Goal: Task Accomplishment & Management: Complete application form

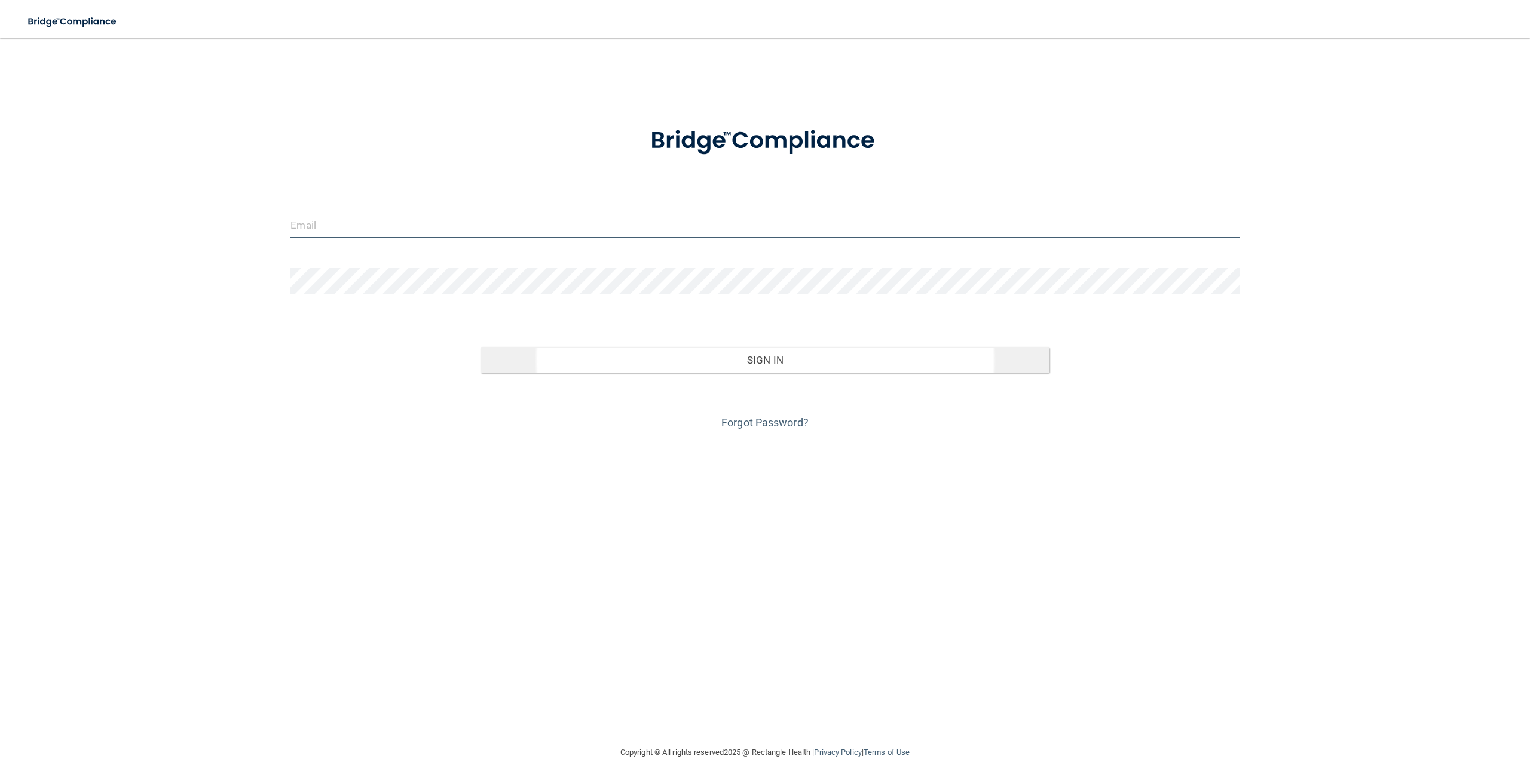
type input "[PERSON_NAME][EMAIL_ADDRESS][PERSON_NAME][DOMAIN_NAME]"
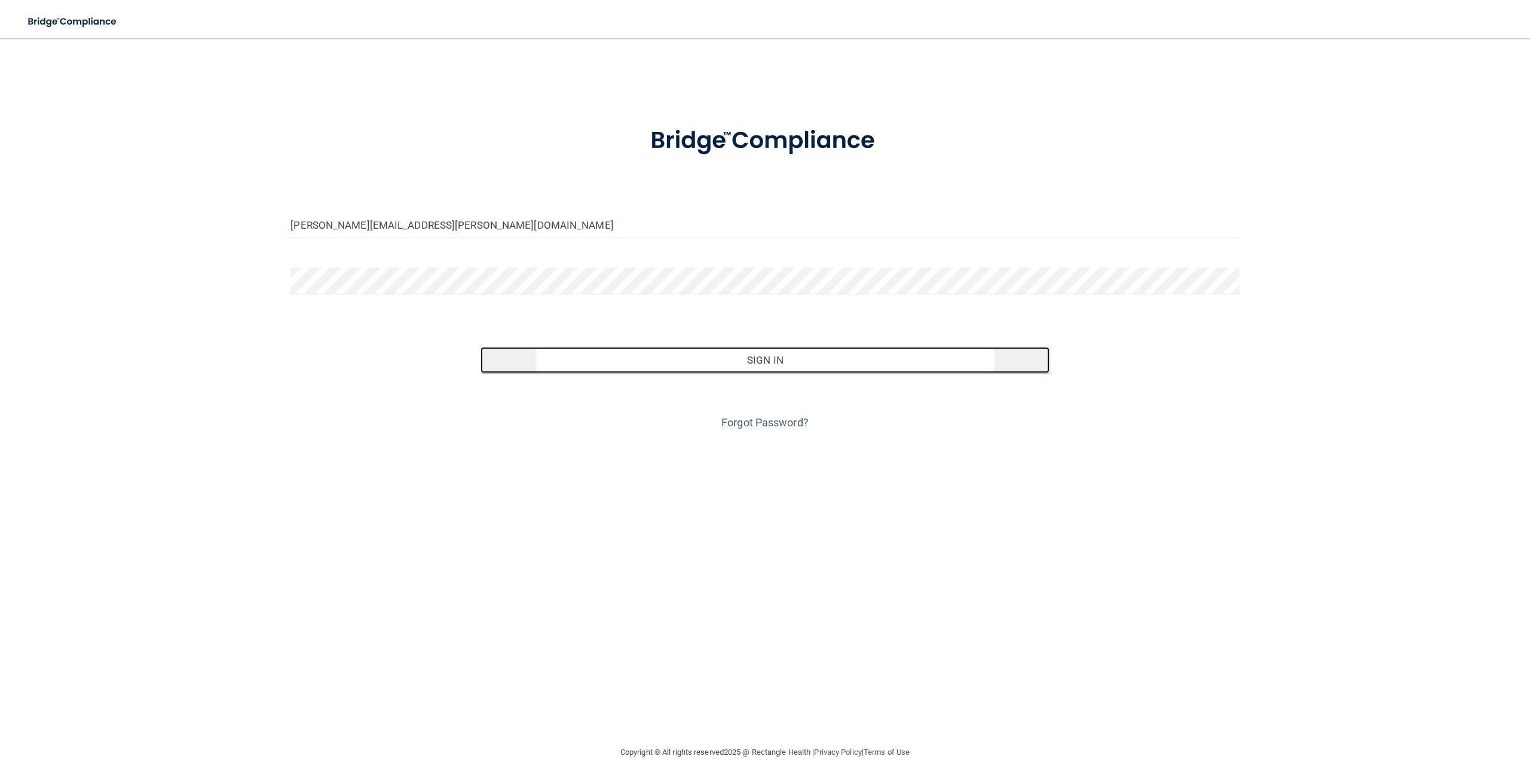
click at [712, 361] on button "Sign In" at bounding box center [765, 360] width 569 height 26
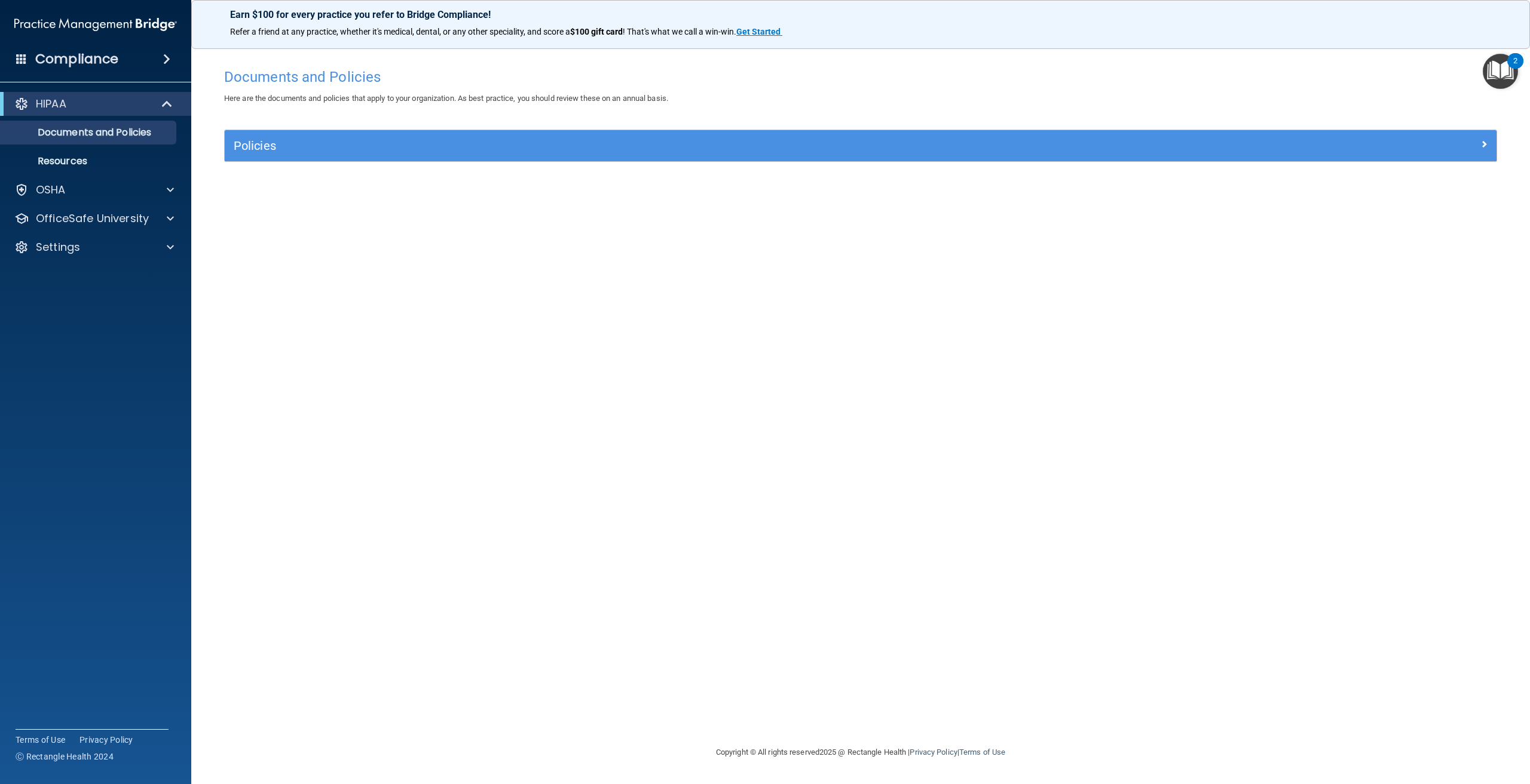
click at [1507, 67] on img "Open Resource Center, 2 new notifications" at bounding box center [1501, 71] width 35 height 35
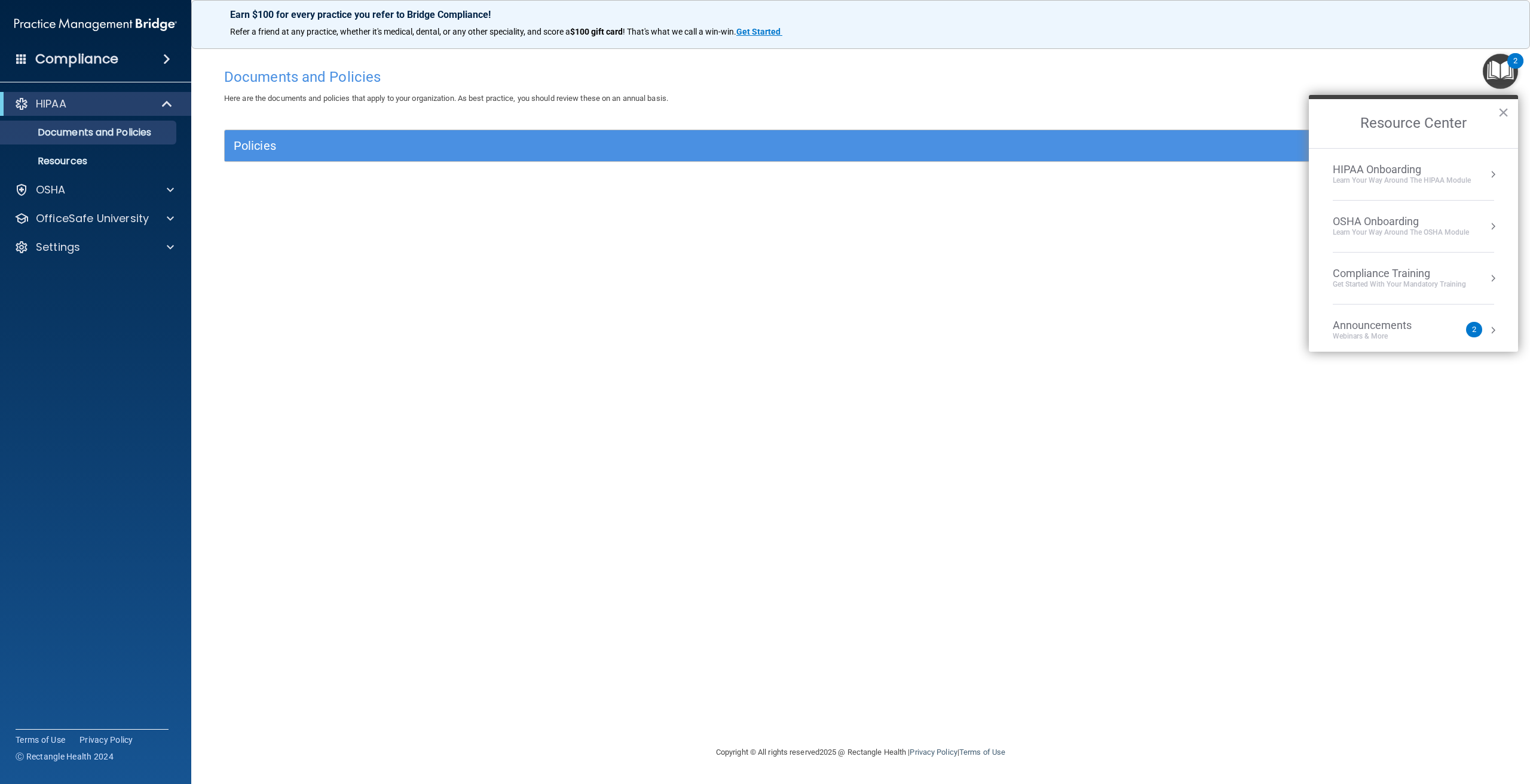
click at [1413, 164] on div "HIPAA Onboarding" at bounding box center [1402, 170] width 138 height 13
click at [1369, 233] on div "About HIPAA Training" at bounding box center [1418, 229] width 151 height 11
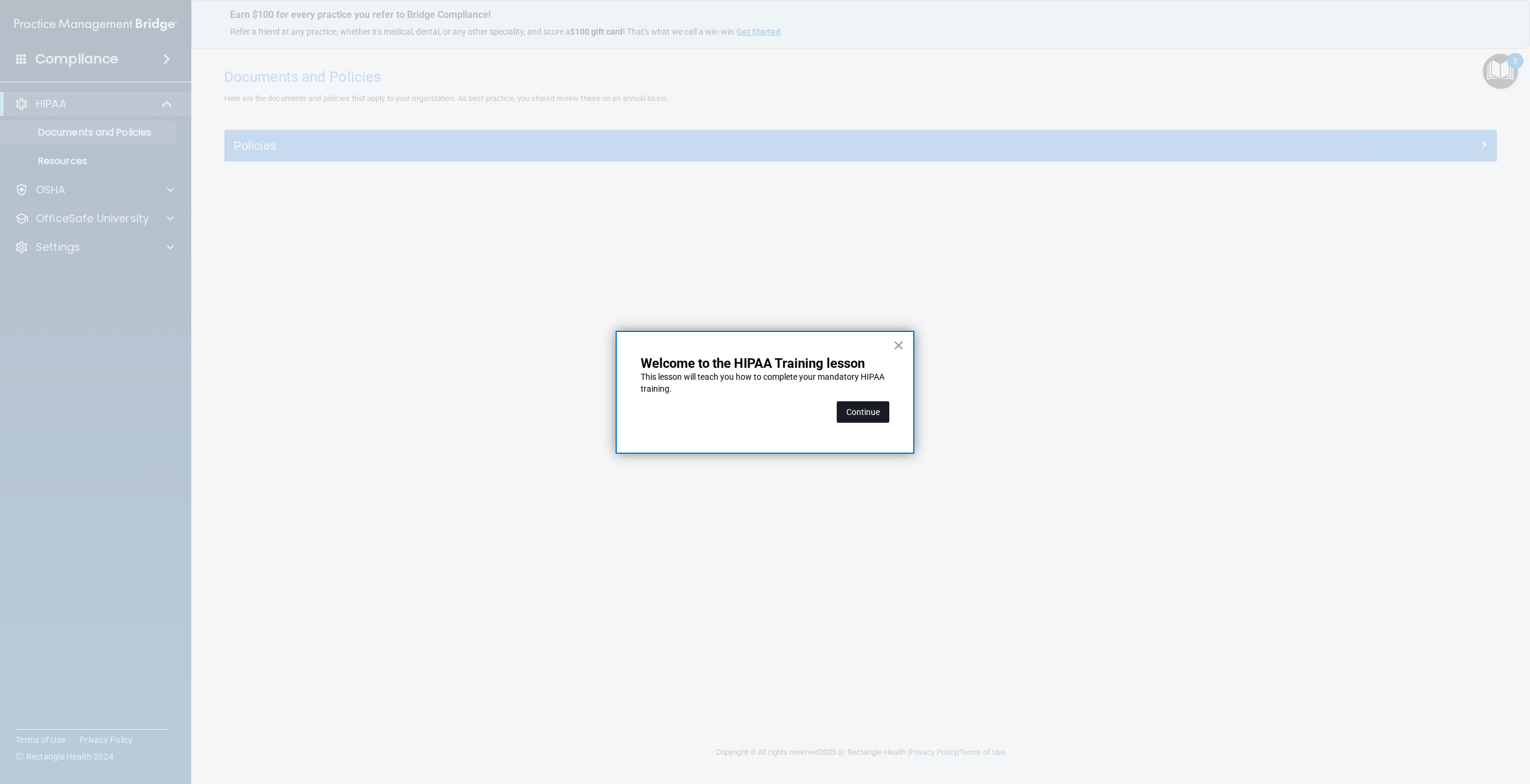
click at [866, 410] on button "Continue" at bounding box center [862, 413] width 53 height 22
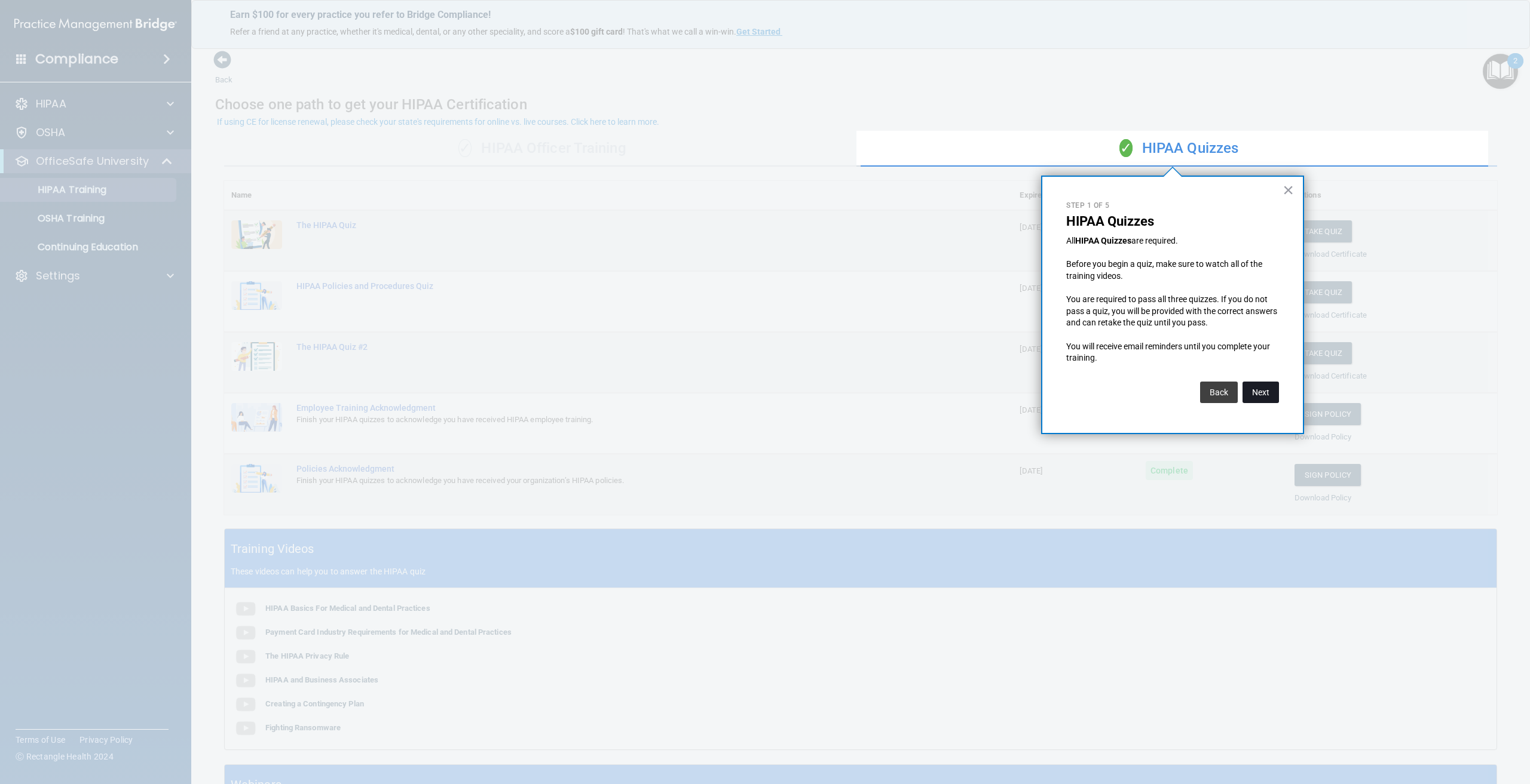
click at [1258, 390] on button "Next" at bounding box center [1260, 392] width 36 height 22
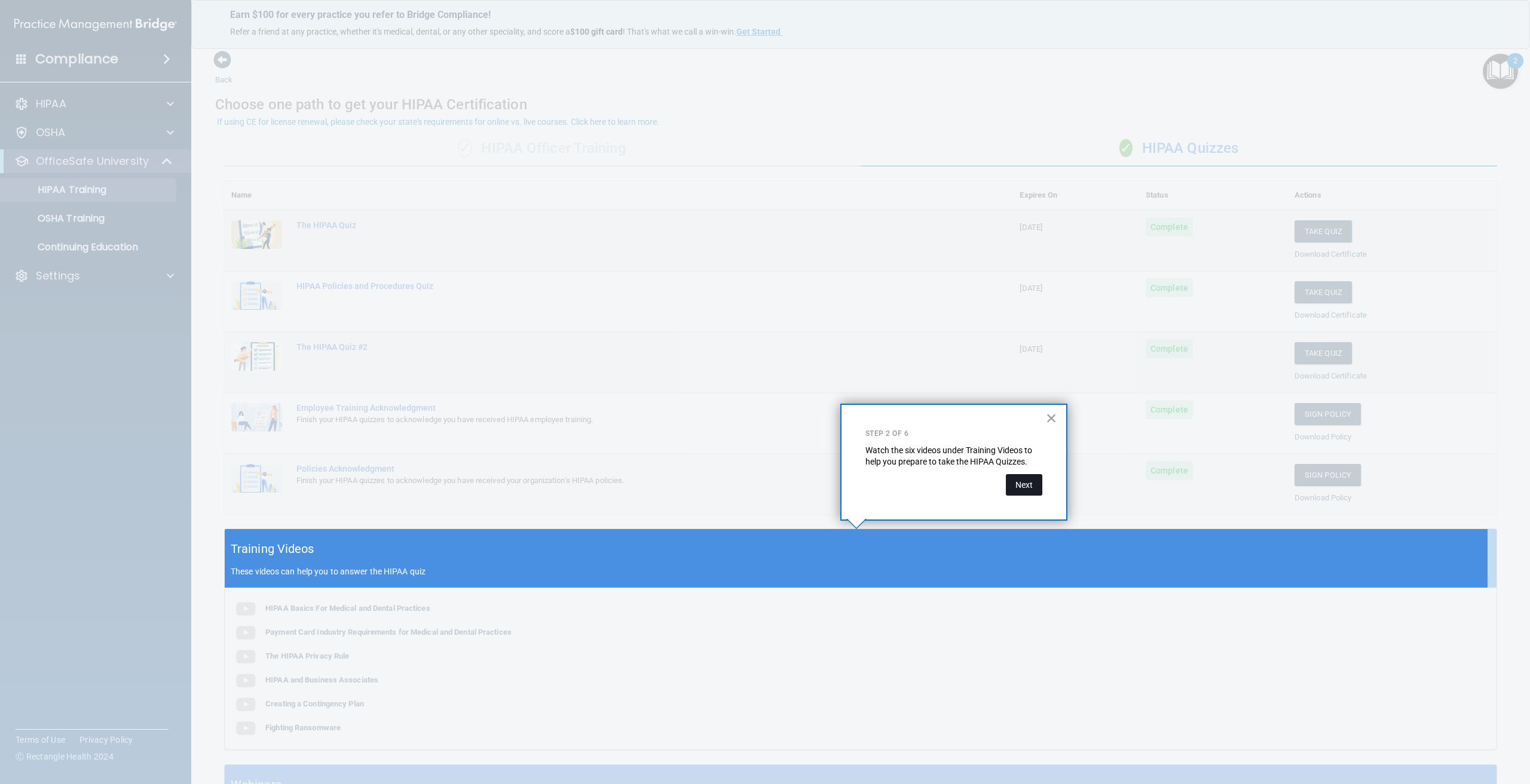
click at [1012, 484] on button "Next" at bounding box center [1023, 485] width 36 height 22
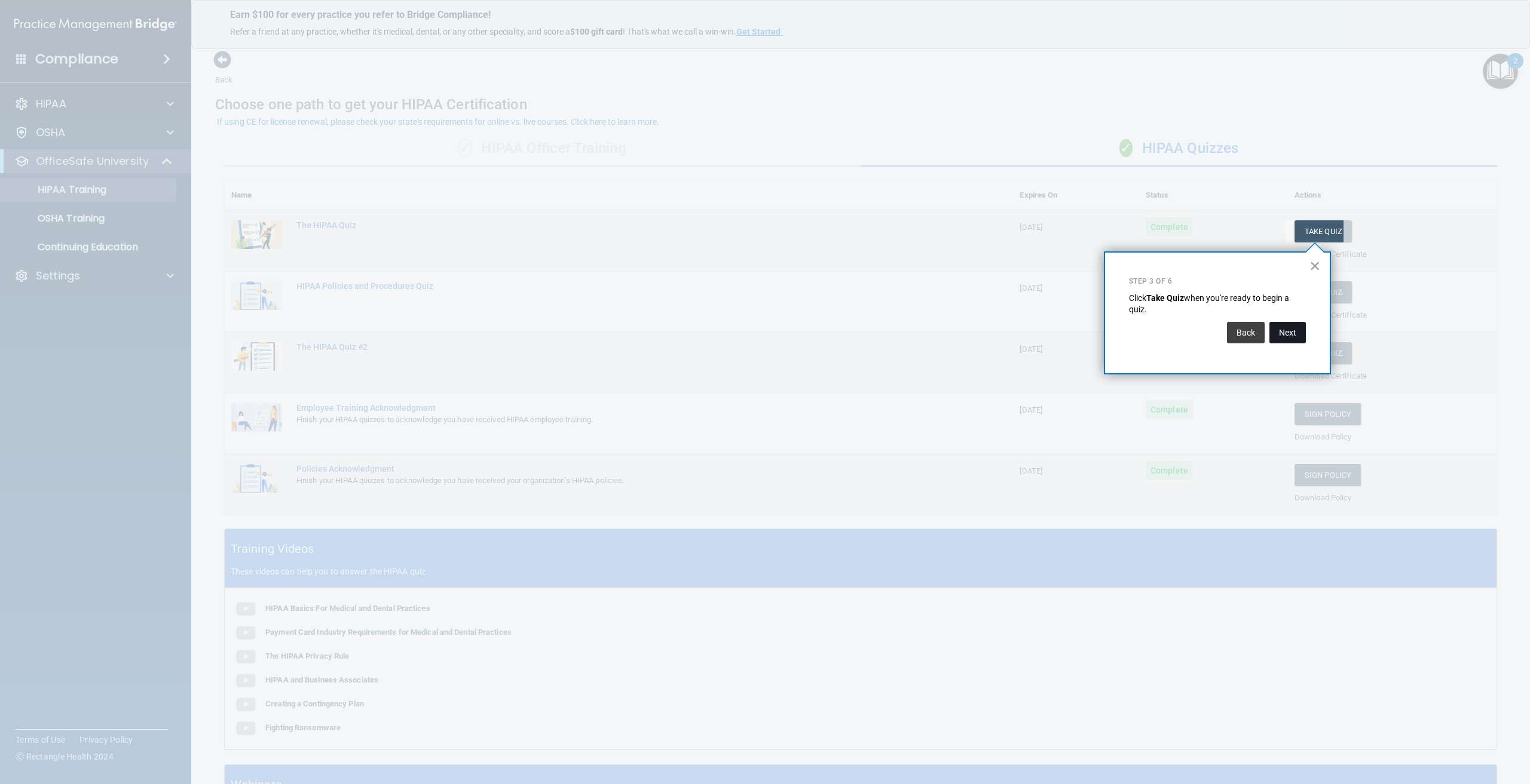
click at [1288, 330] on button "Next" at bounding box center [1287, 333] width 36 height 22
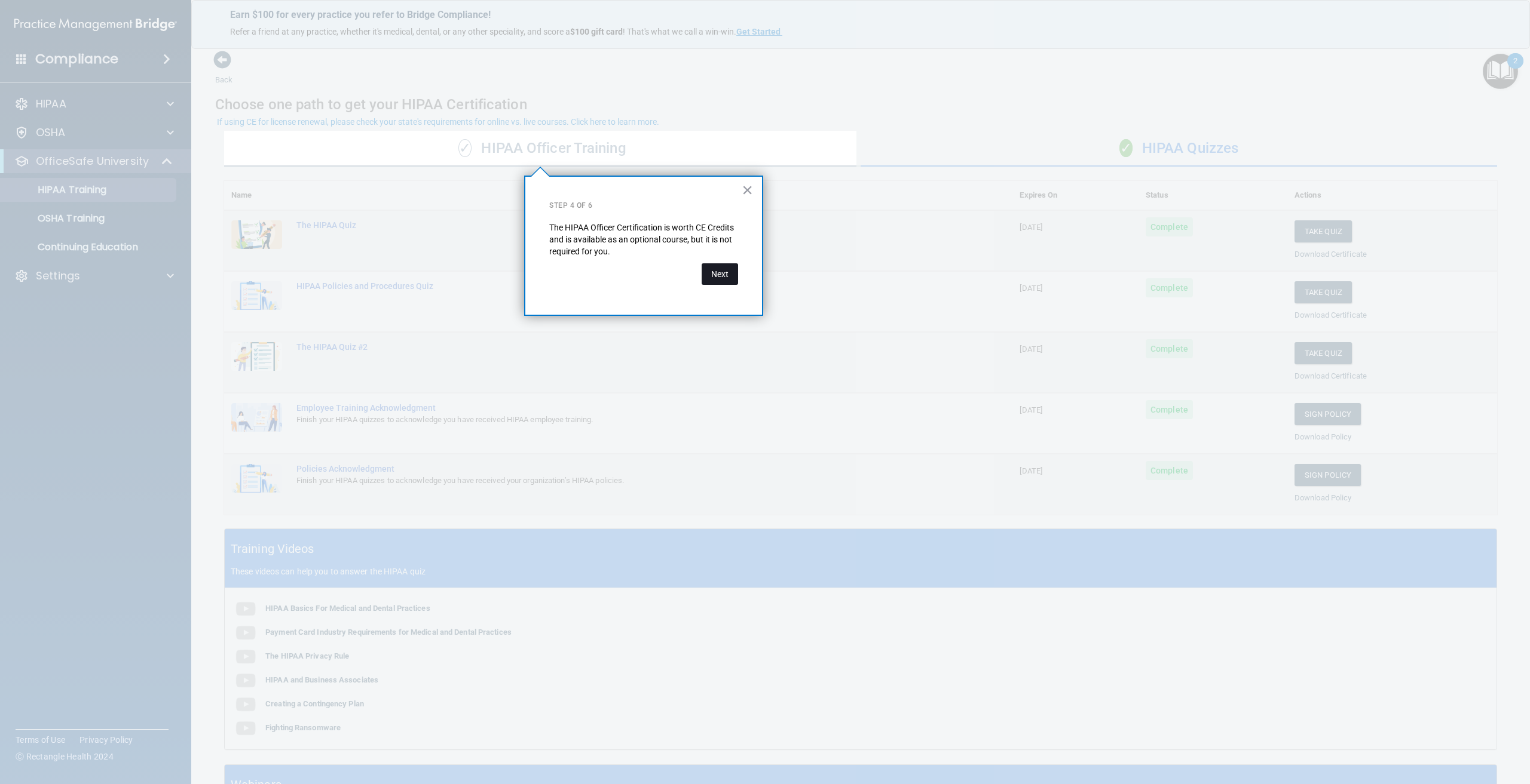
click at [726, 280] on button "Next" at bounding box center [719, 274] width 36 height 22
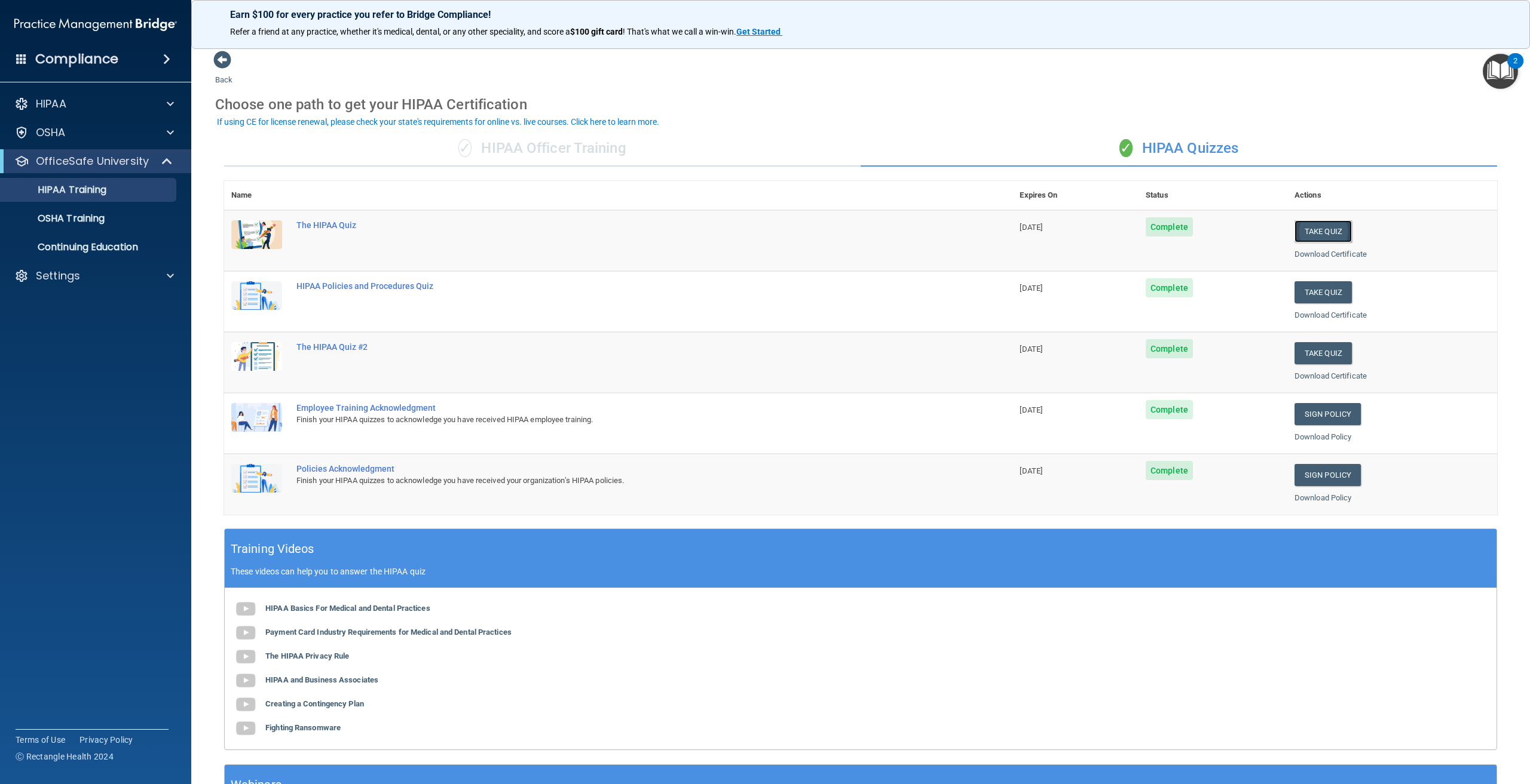
click at [1330, 230] on button "Take Quiz" at bounding box center [1323, 231] width 57 height 22
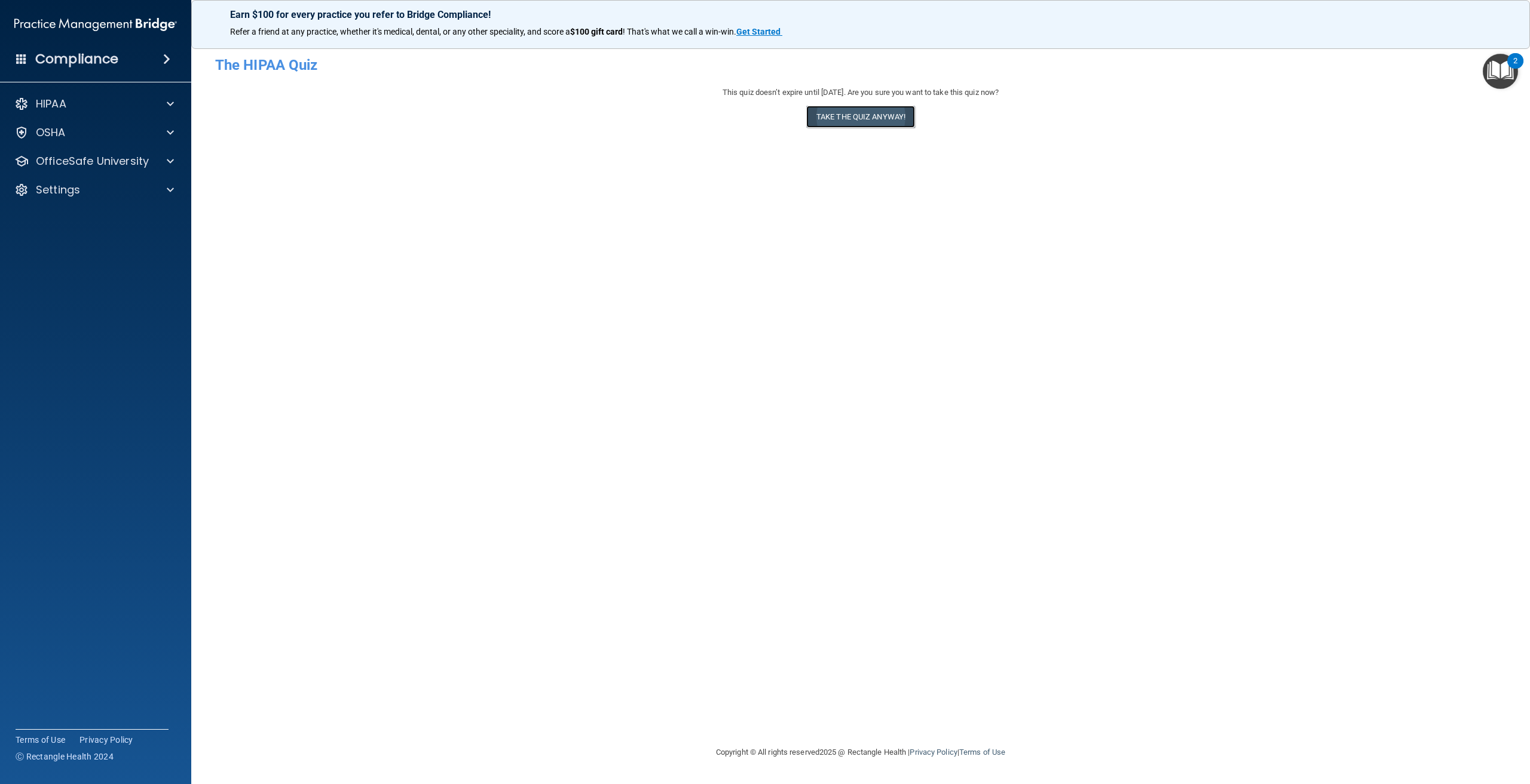
click at [876, 118] on button "Take the quiz anyway!" at bounding box center [861, 117] width 109 height 22
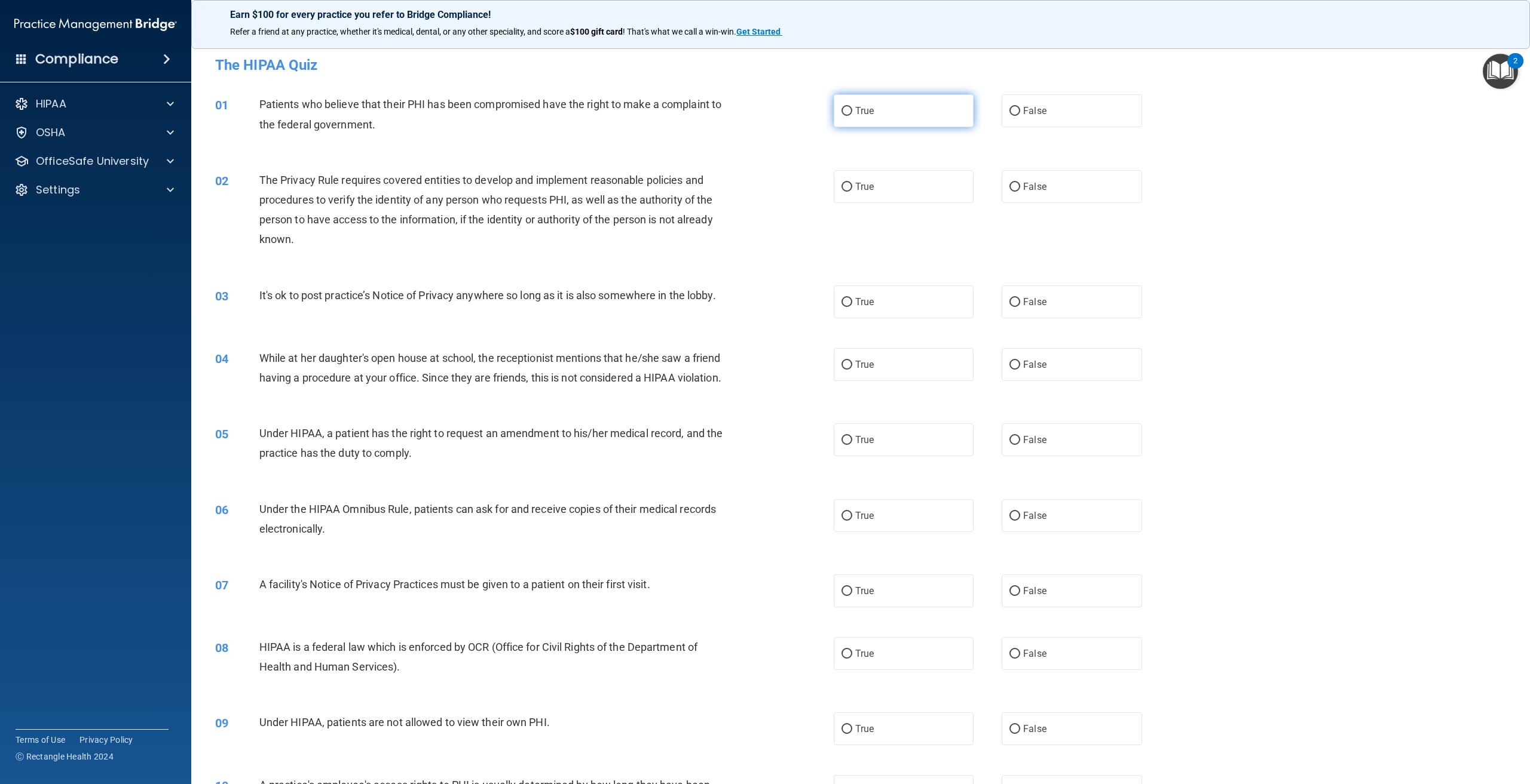
click at [842, 114] on input "True" at bounding box center [846, 112] width 11 height 9
radio input "true"
click at [882, 188] on label "True" at bounding box center [903, 186] width 140 height 33
click at [852, 188] on input "True" at bounding box center [846, 187] width 11 height 9
radio input "true"
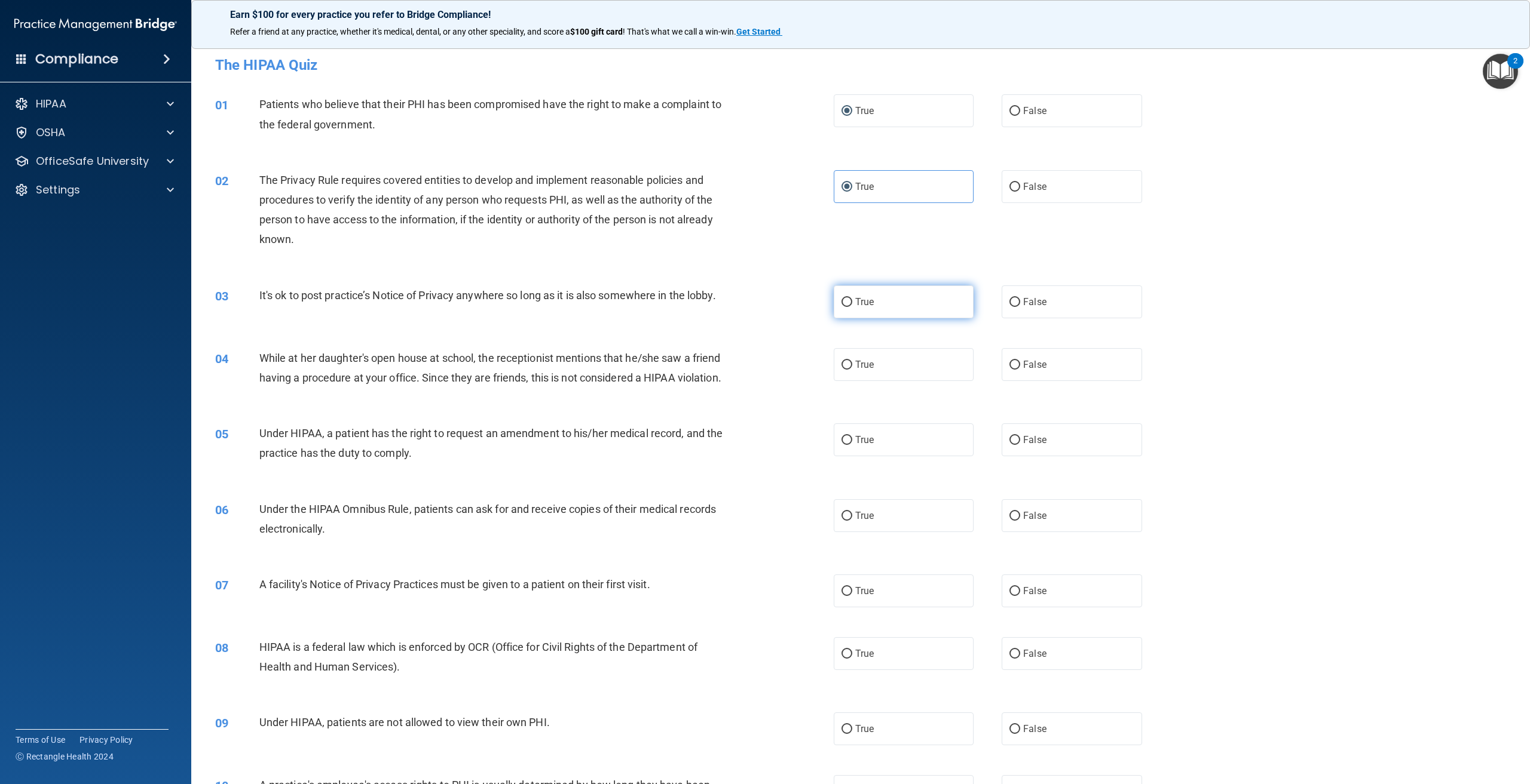
click at [849, 303] on label "True" at bounding box center [903, 302] width 140 height 33
click at [849, 303] on input "True" at bounding box center [846, 303] width 11 height 9
radio input "true"
click at [1017, 368] on label "False" at bounding box center [1071, 364] width 140 height 33
click at [1017, 368] on input "False" at bounding box center [1014, 365] width 11 height 9
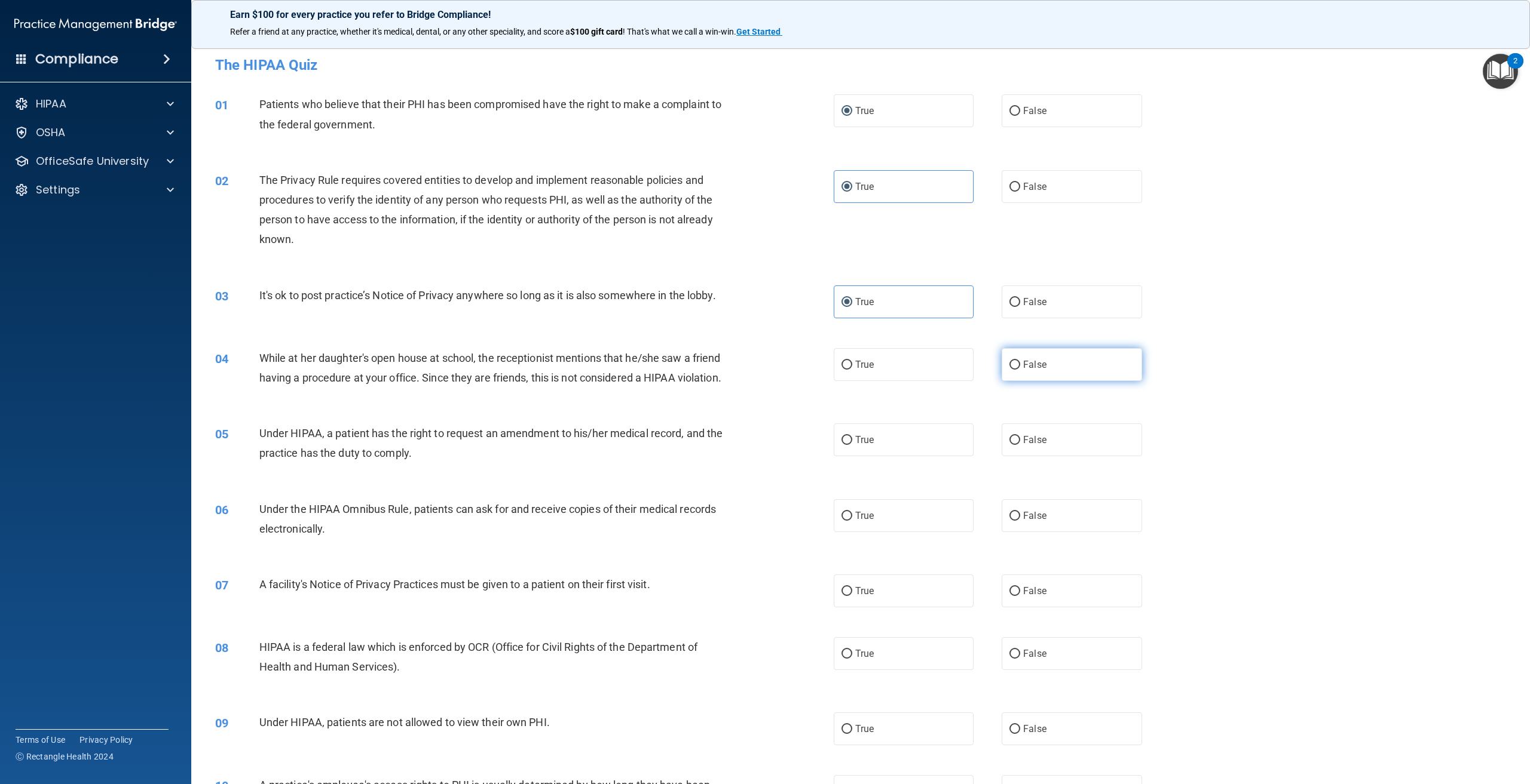
radio input "true"
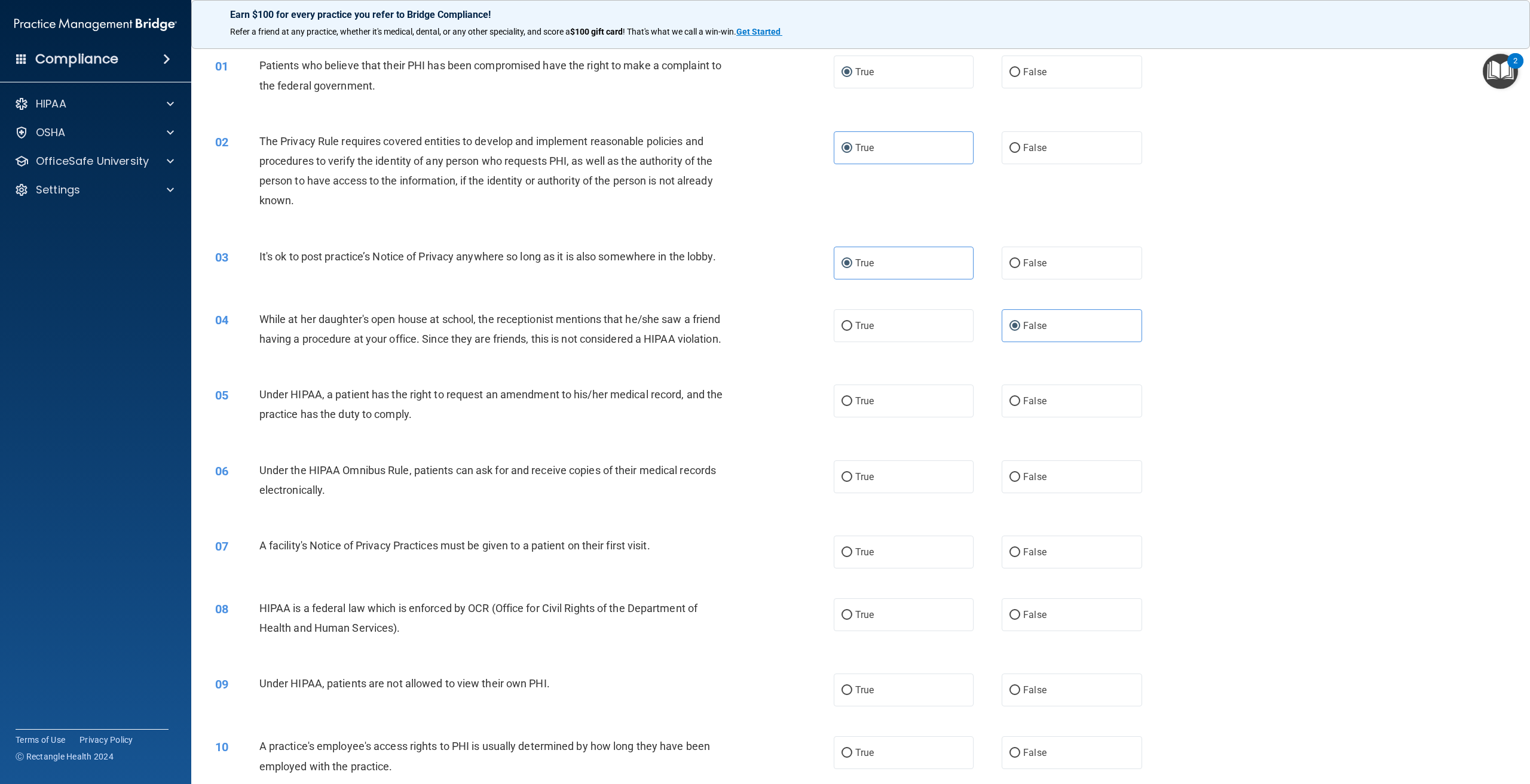
scroll to position [60, 0]
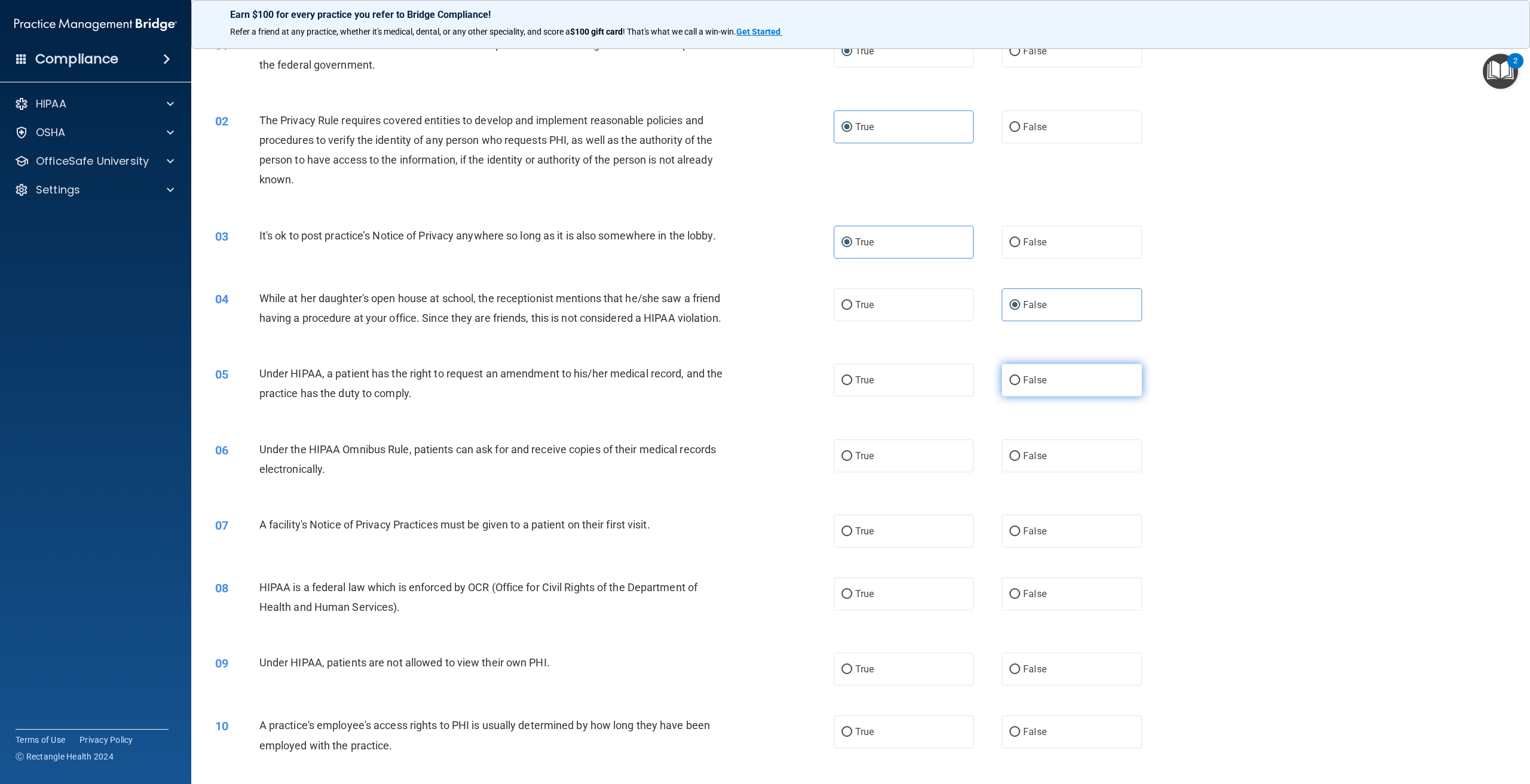
click at [1023, 386] on span "False" at bounding box center [1035, 381] width 23 height 12
click at [1020, 386] on input "False" at bounding box center [1014, 381] width 11 height 9
radio input "true"
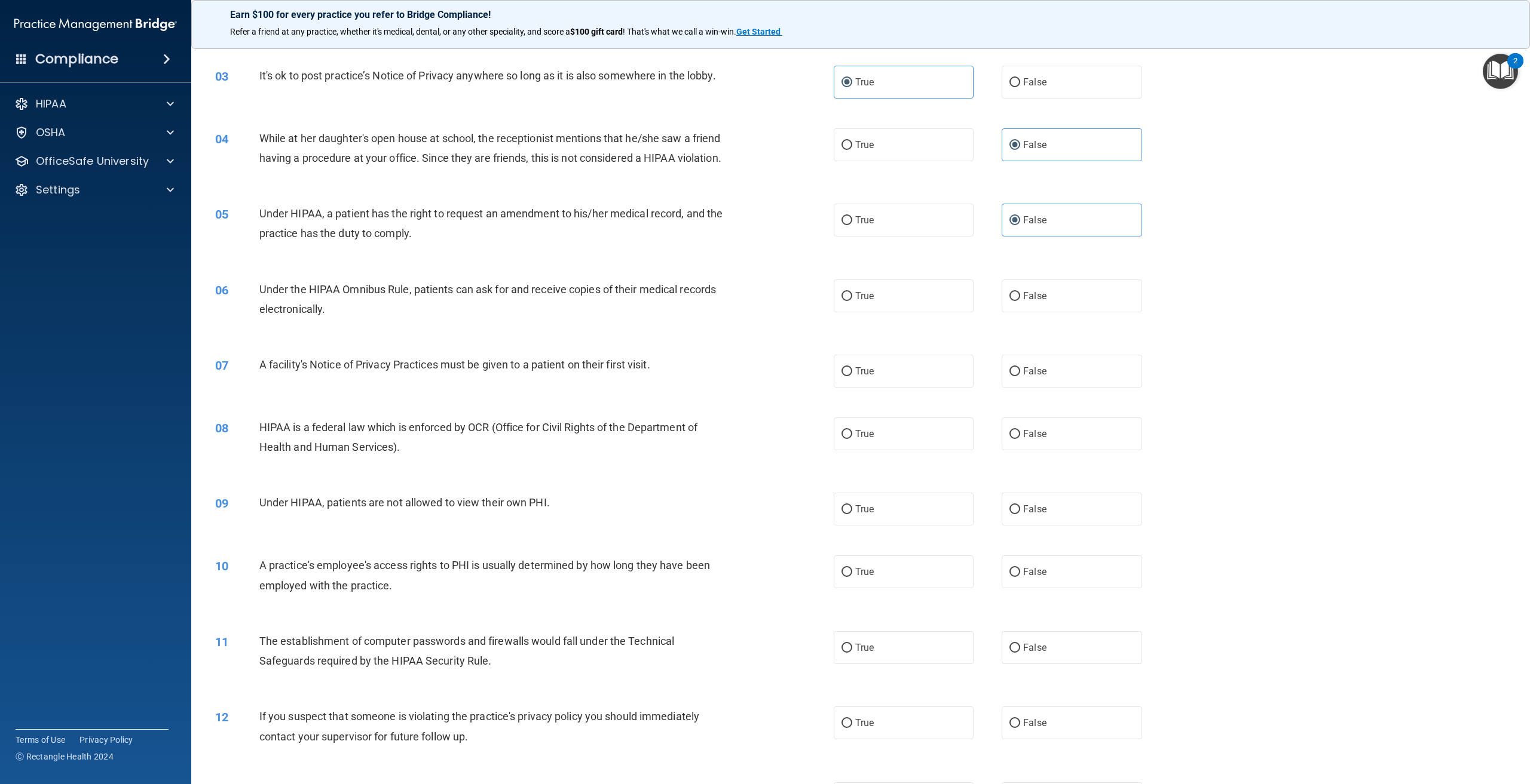
scroll to position [239, 0]
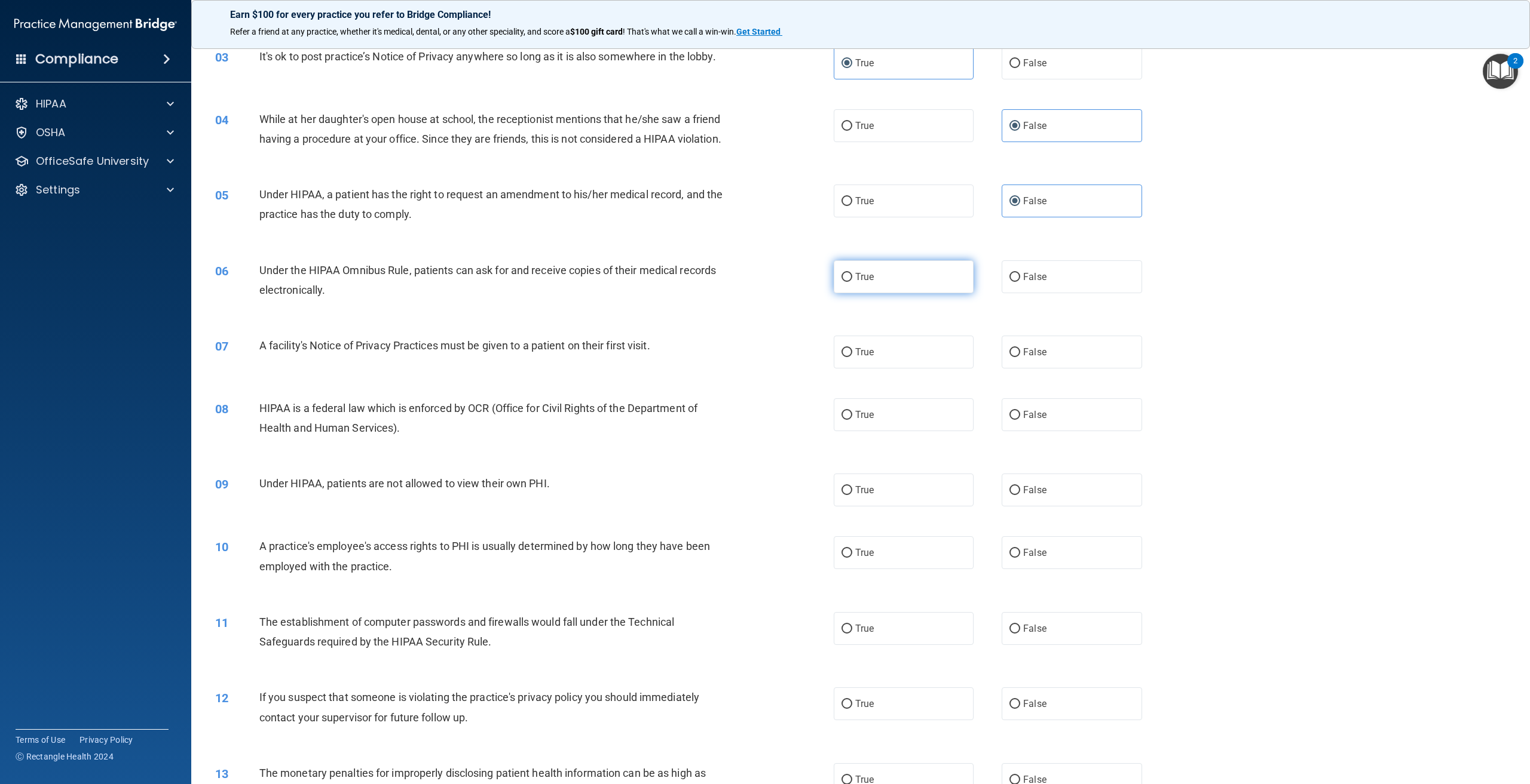
click at [843, 293] on label "True" at bounding box center [903, 277] width 140 height 33
click at [843, 282] on input "True" at bounding box center [846, 278] width 11 height 9
radio input "true"
click at [856, 358] on span "True" at bounding box center [865, 352] width 18 height 12
click at [852, 357] on input "True" at bounding box center [846, 352] width 11 height 9
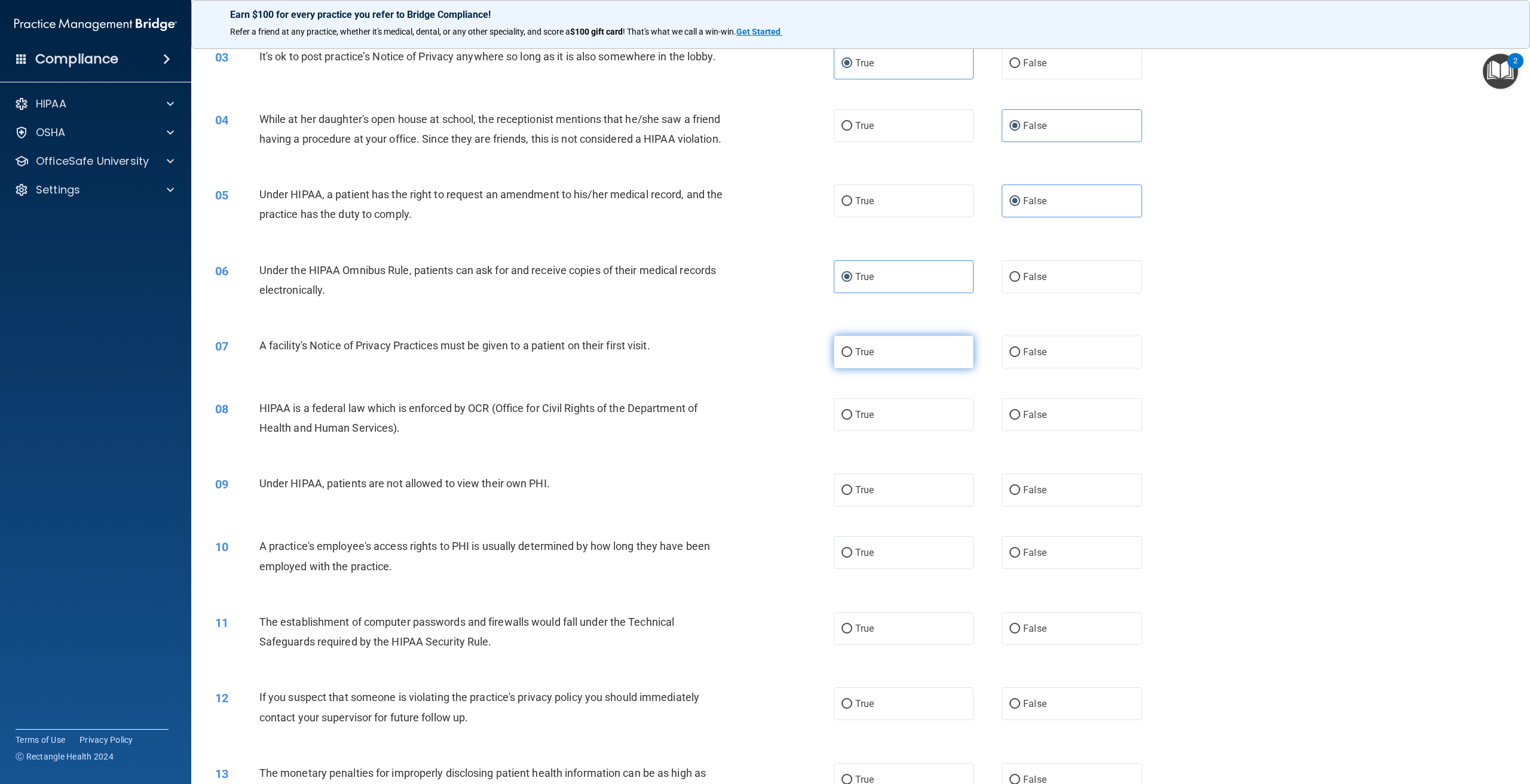
radio input "true"
click at [888, 431] on label "True" at bounding box center [903, 414] width 140 height 33
click at [852, 420] on input "True" at bounding box center [846, 415] width 11 height 9
radio input "true"
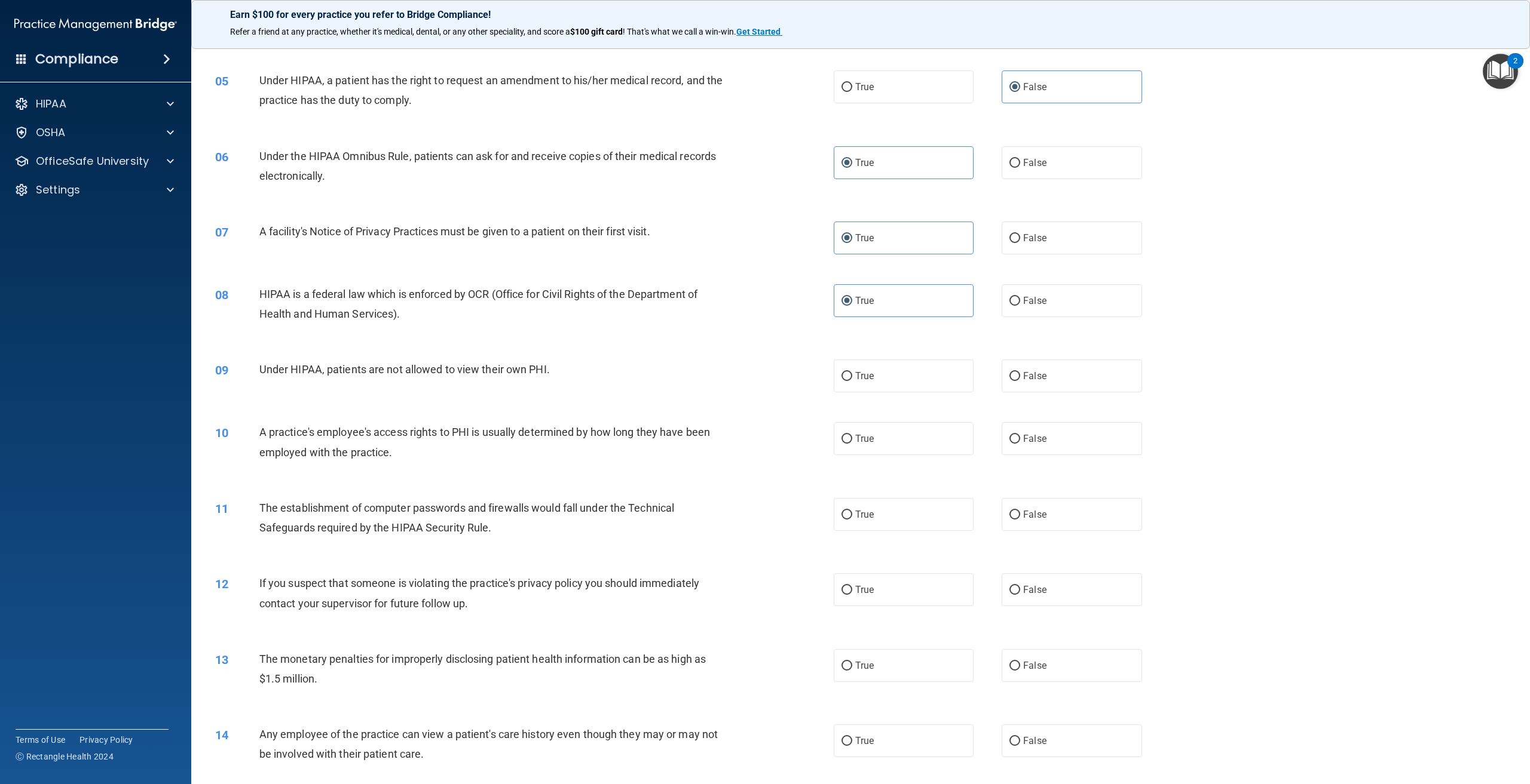
scroll to position [358, 0]
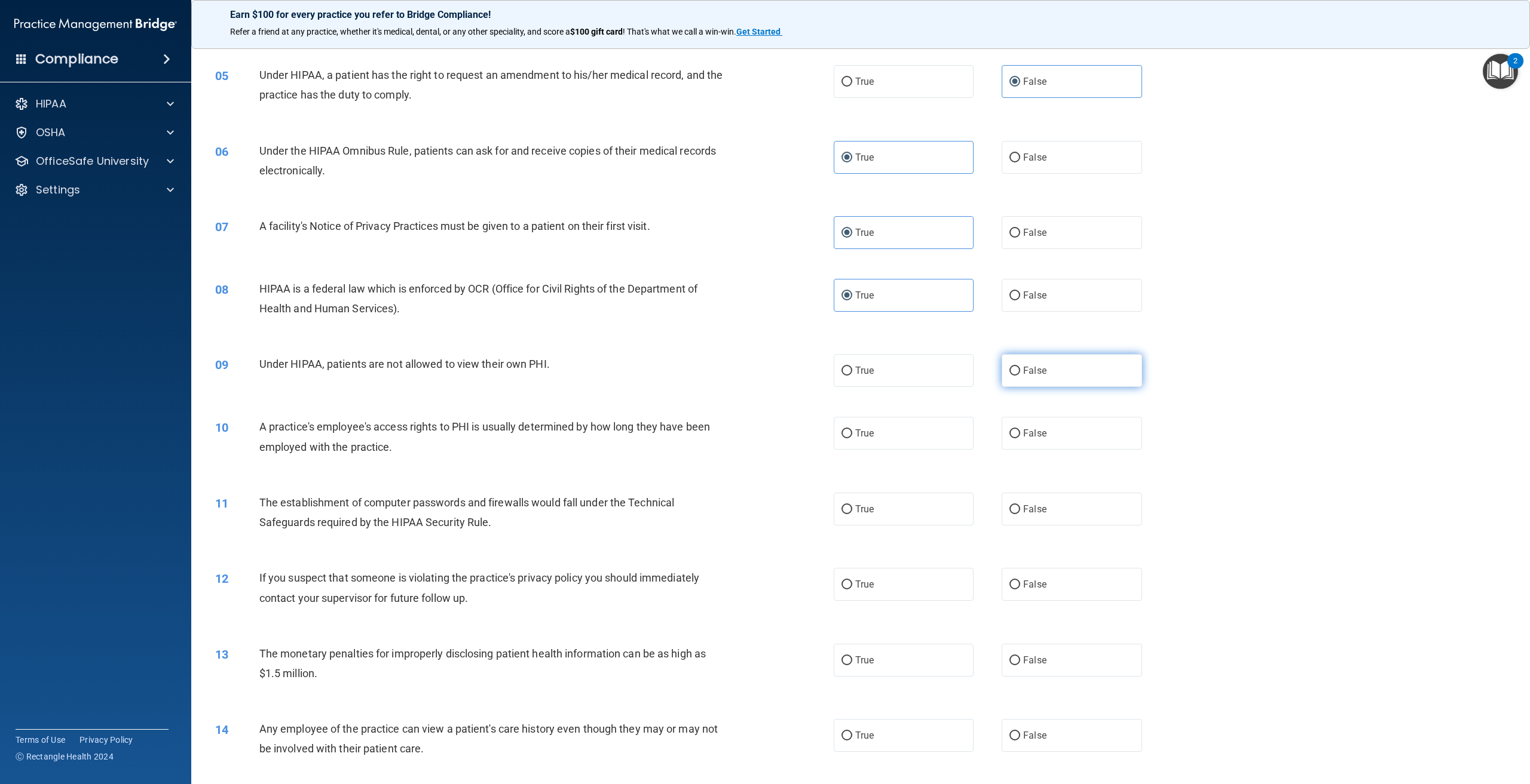
click at [1011, 376] on input "False" at bounding box center [1014, 371] width 11 height 9
radio input "true"
click at [1033, 449] on label "False" at bounding box center [1071, 433] width 140 height 33
click at [1020, 439] on input "False" at bounding box center [1014, 434] width 11 height 9
radio input "true"
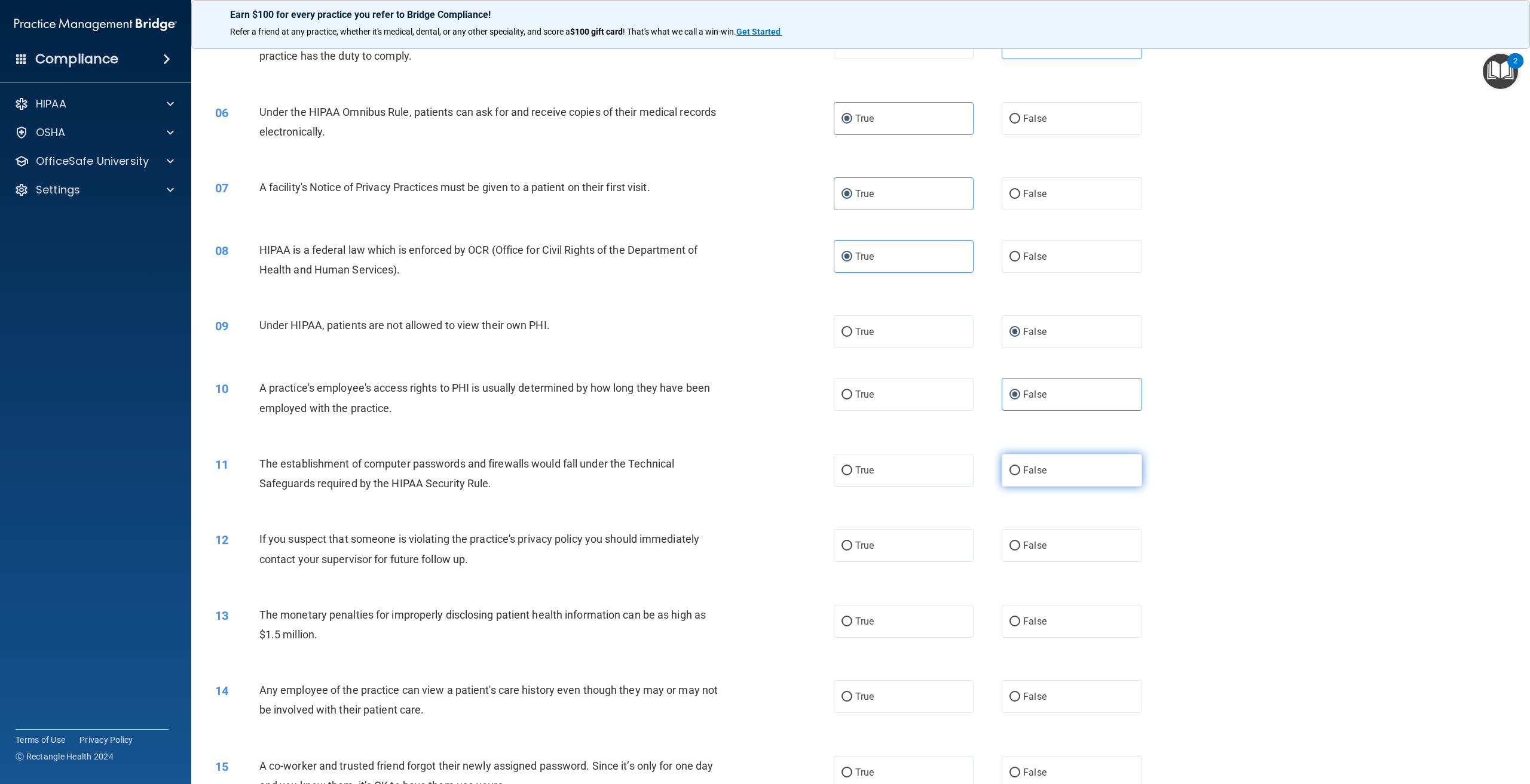
scroll to position [418, 0]
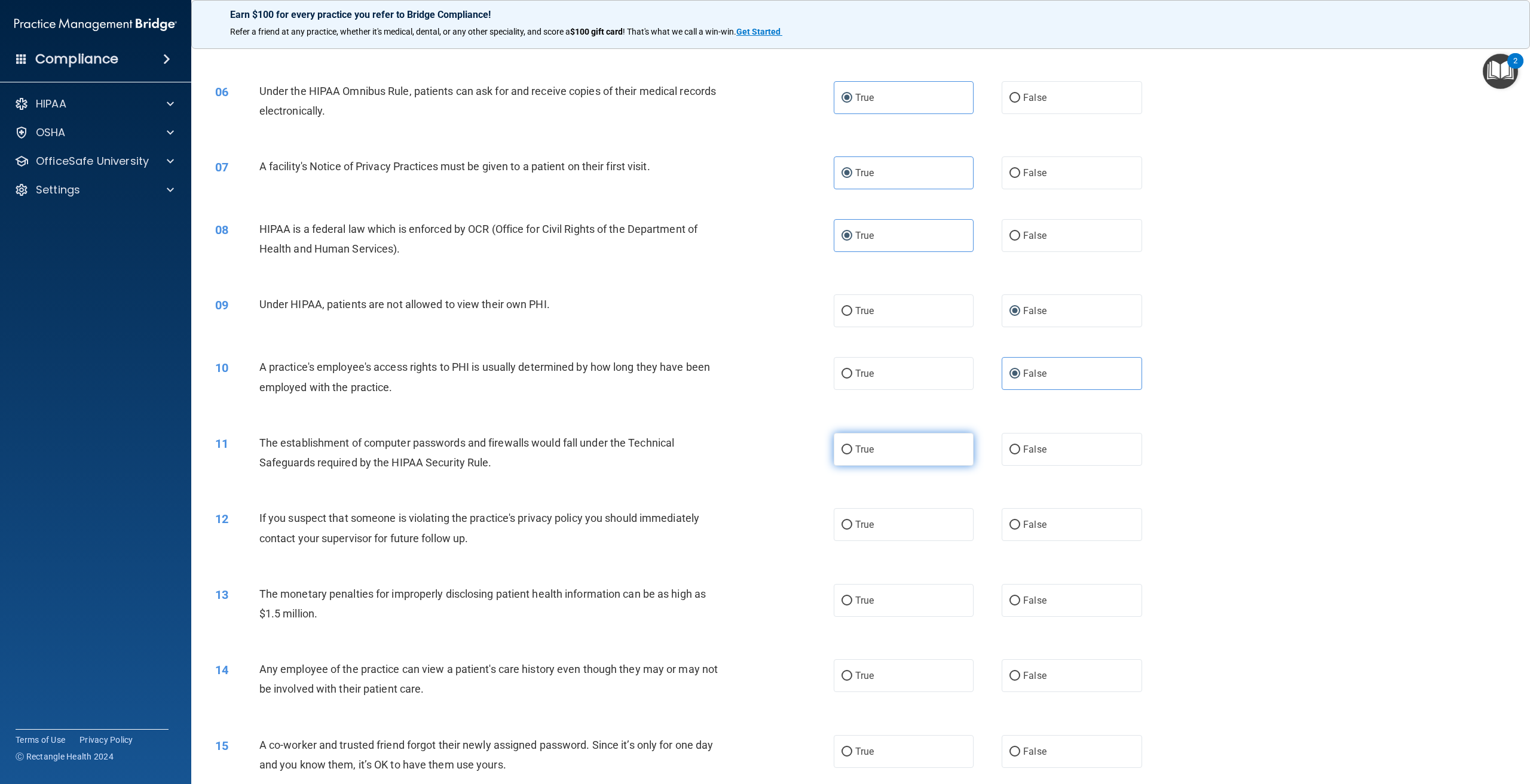
click at [926, 466] on label "True" at bounding box center [903, 449] width 140 height 33
click at [852, 454] on input "True" at bounding box center [846, 450] width 11 height 9
radio input "true"
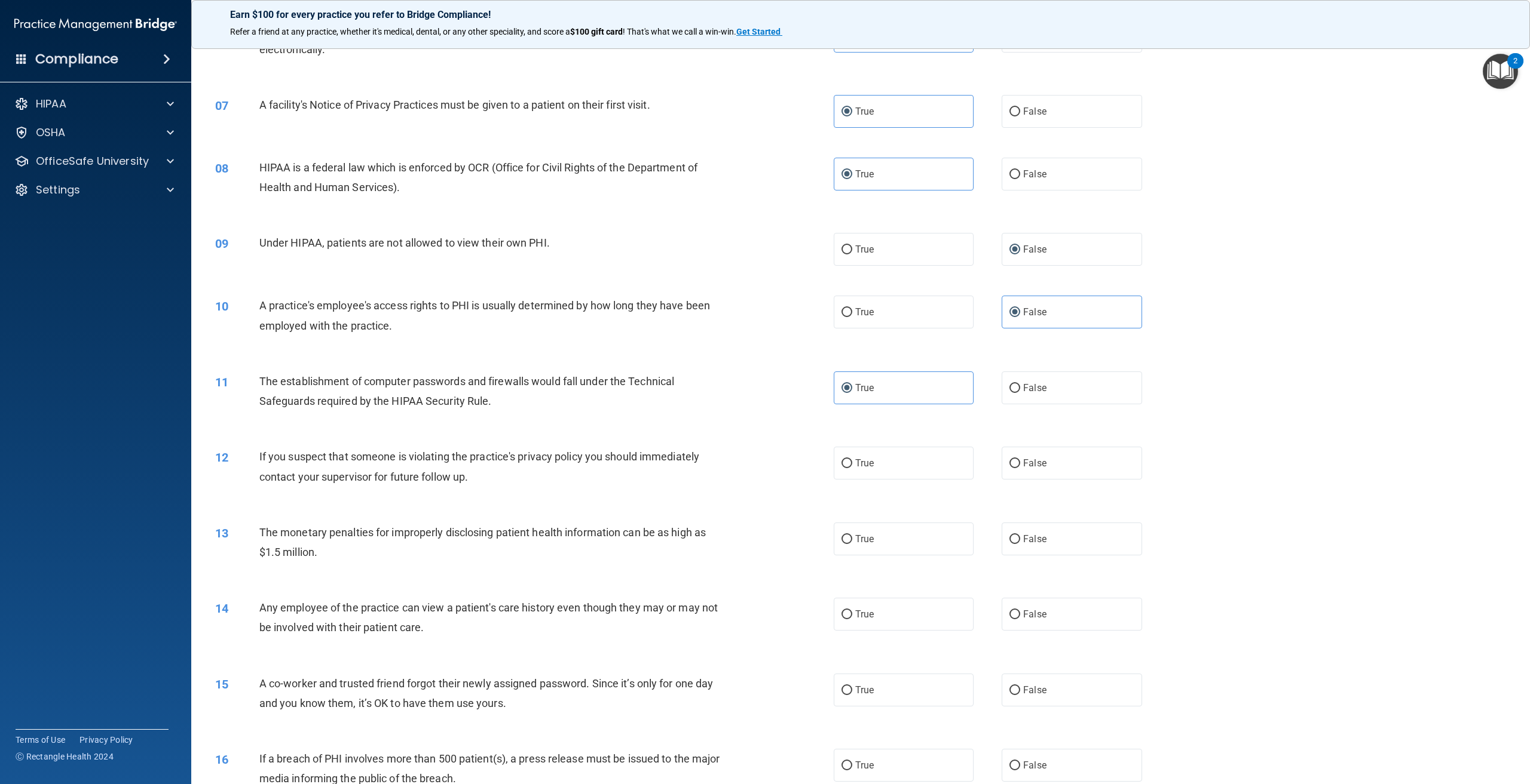
scroll to position [537, 0]
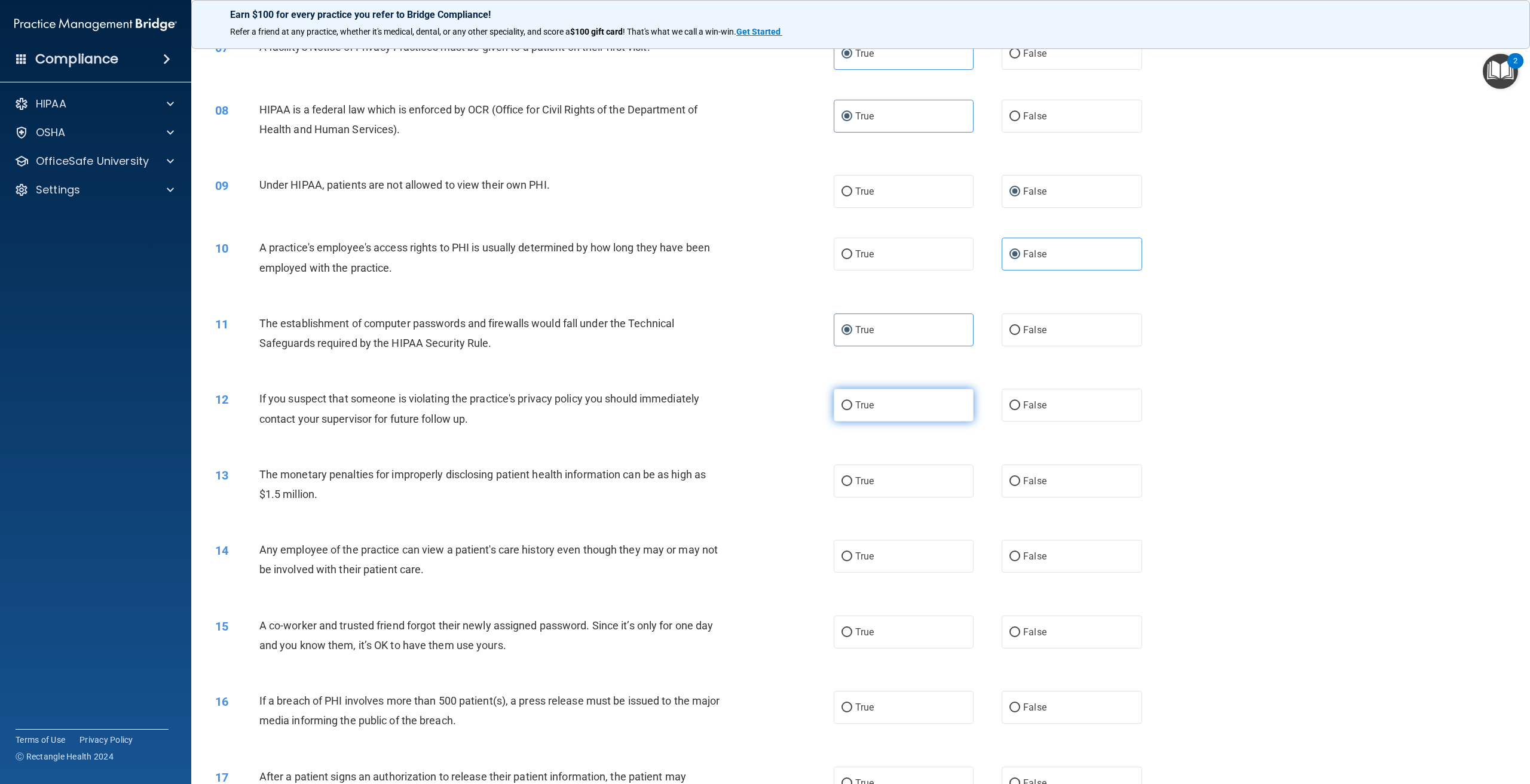
click at [880, 422] on label "True" at bounding box center [903, 405] width 140 height 33
click at [852, 410] on input "True" at bounding box center [846, 406] width 11 height 9
radio input "true"
click at [884, 497] on label "True" at bounding box center [903, 480] width 140 height 33
click at [852, 486] on input "True" at bounding box center [846, 481] width 11 height 9
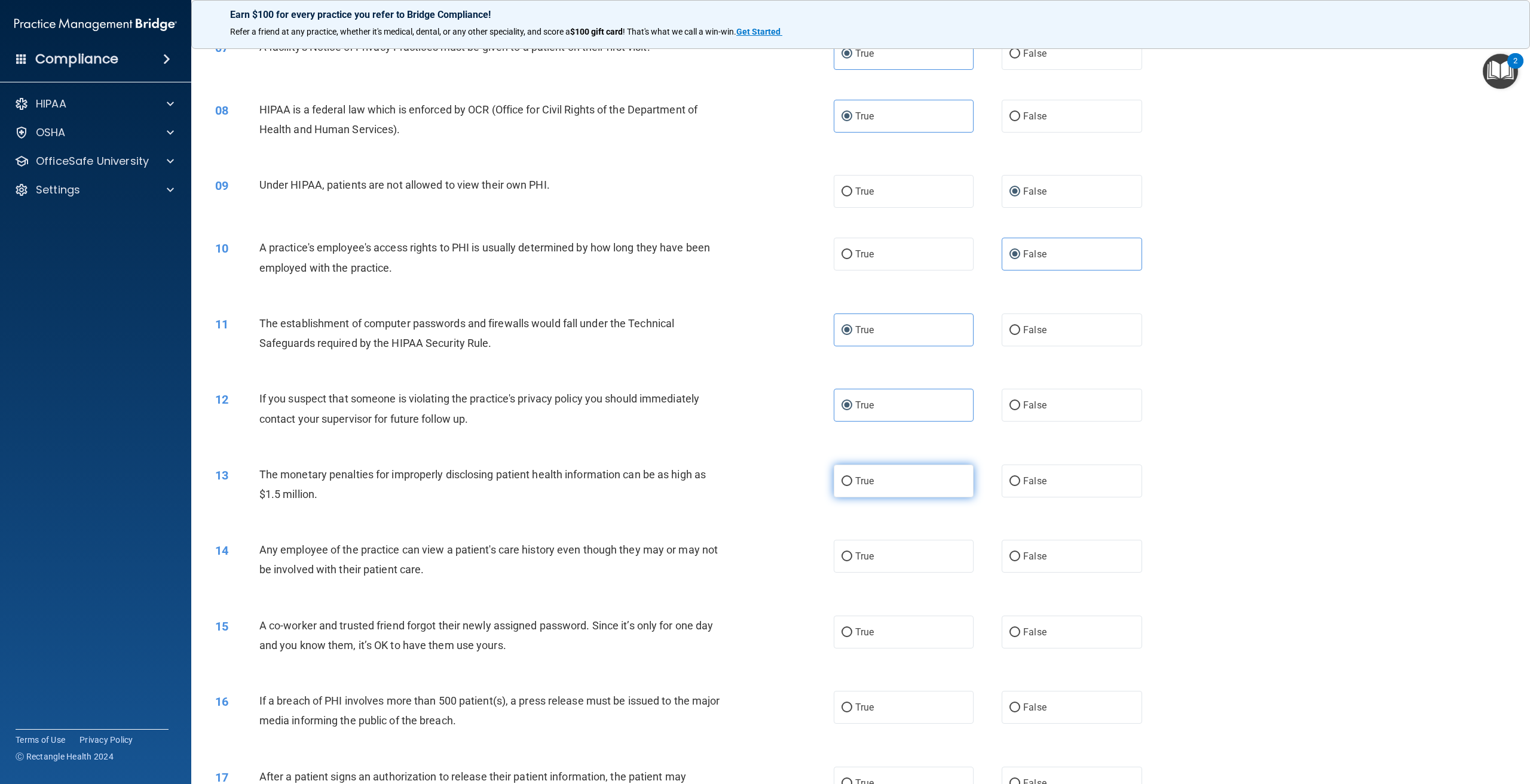
radio input "true"
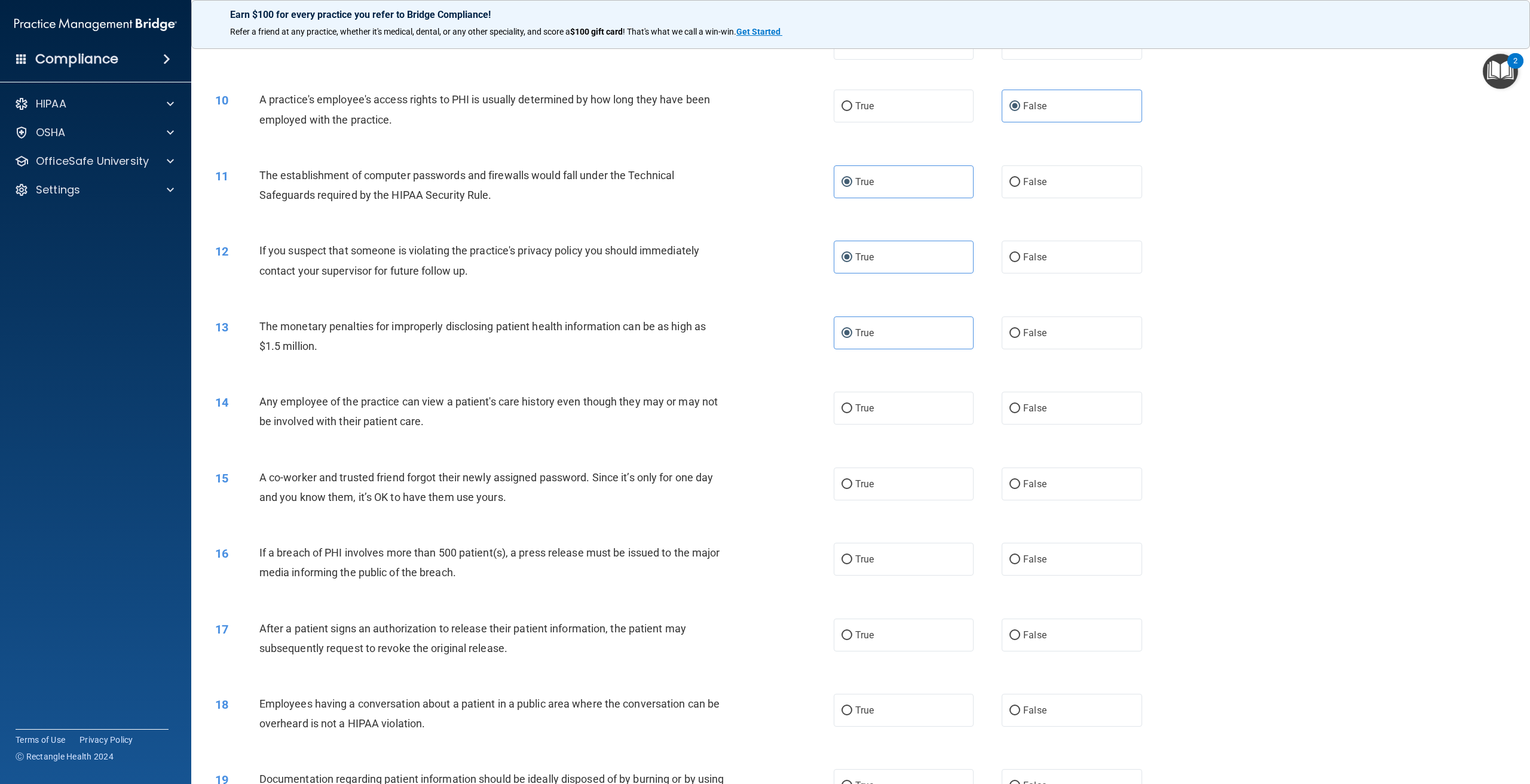
scroll to position [717, 0]
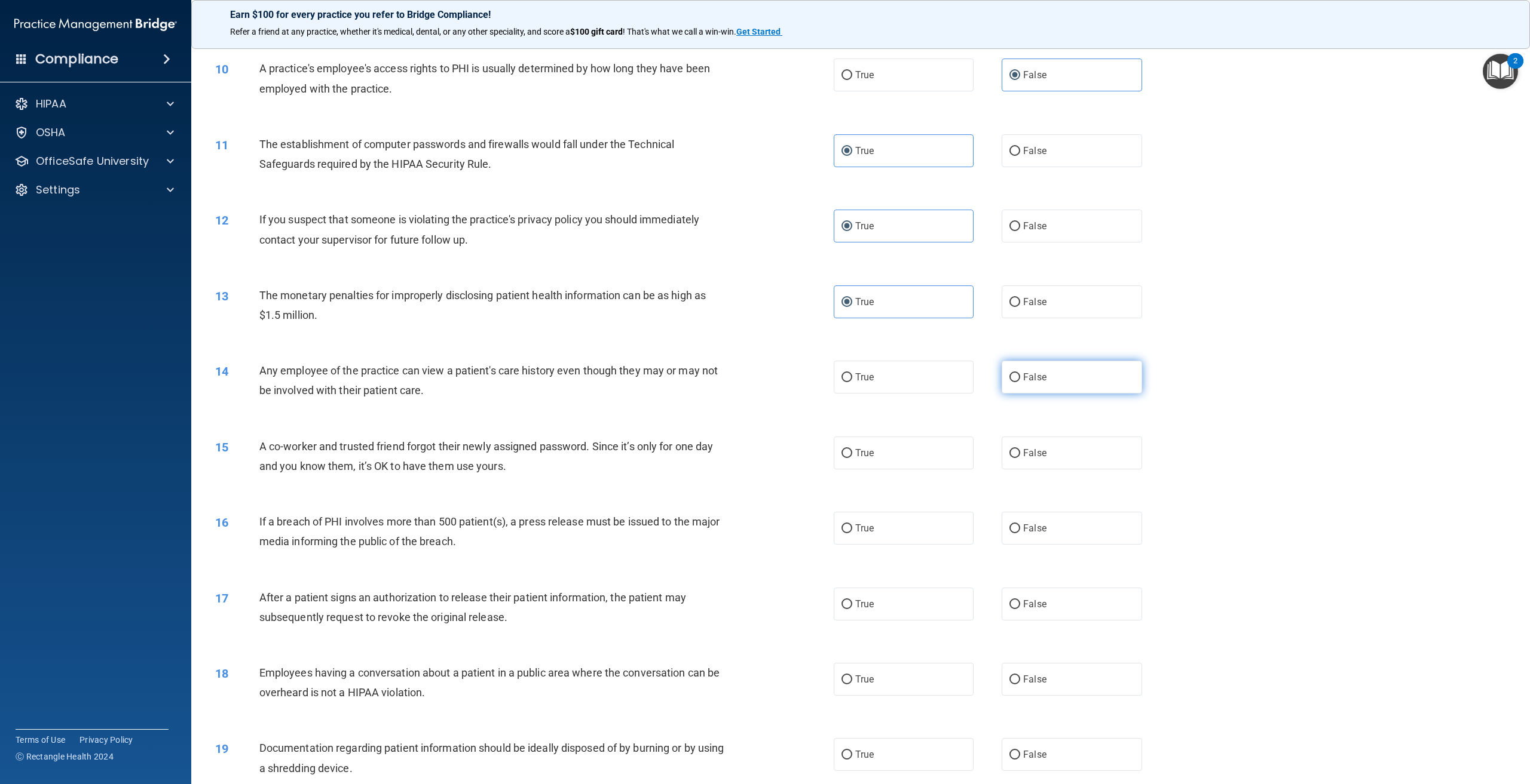
click at [1022, 394] on label "False" at bounding box center [1071, 376] width 140 height 33
click at [1020, 382] on input "False" at bounding box center [1014, 377] width 11 height 9
radio input "true"
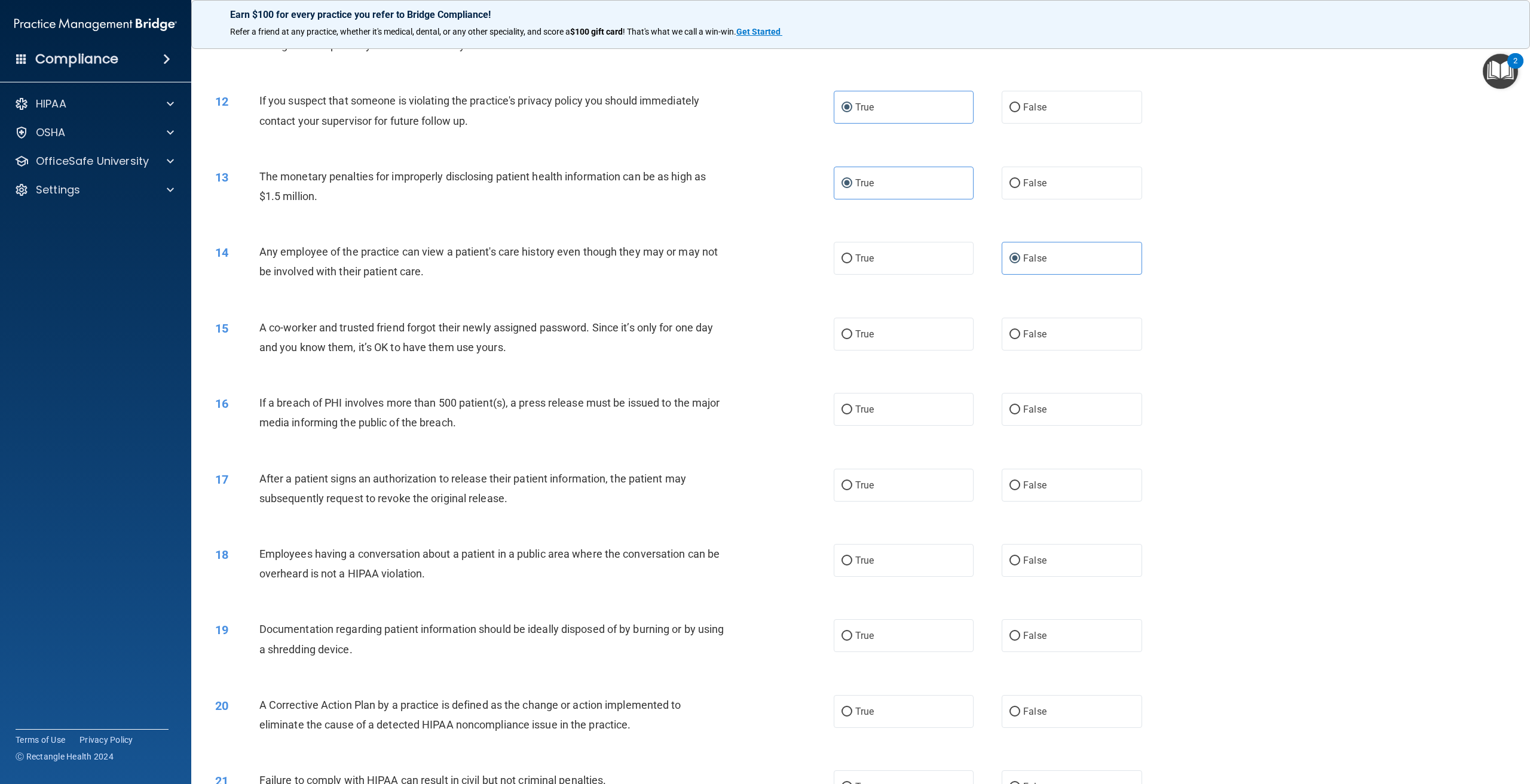
scroll to position [836, 0]
click at [1049, 350] on label "False" at bounding box center [1071, 333] width 140 height 33
click at [1020, 339] on input "False" at bounding box center [1014, 334] width 11 height 9
radio input "true"
click at [908, 425] on label "True" at bounding box center [903, 408] width 140 height 33
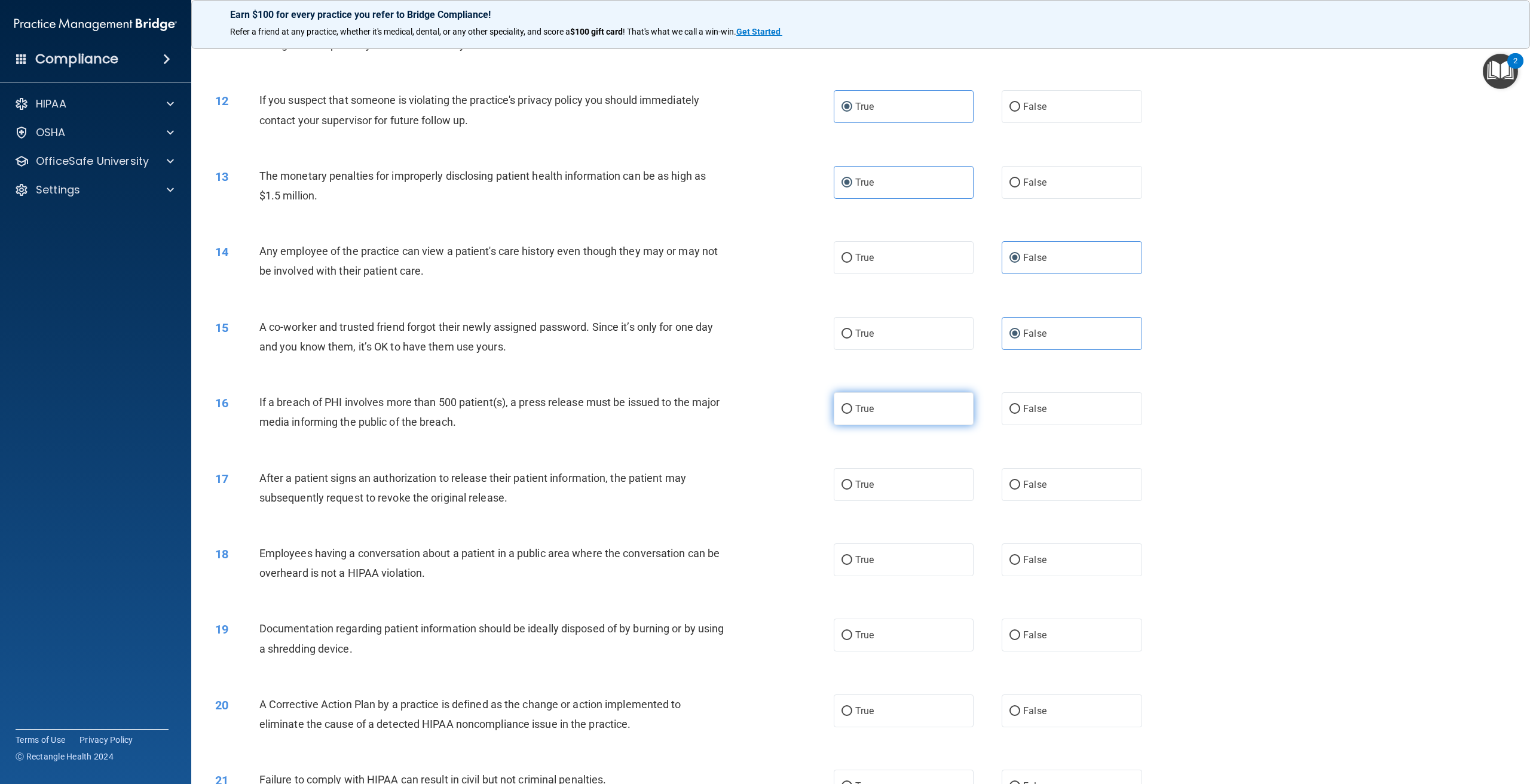
click at [852, 414] on input "True" at bounding box center [846, 409] width 11 height 9
radio input "true"
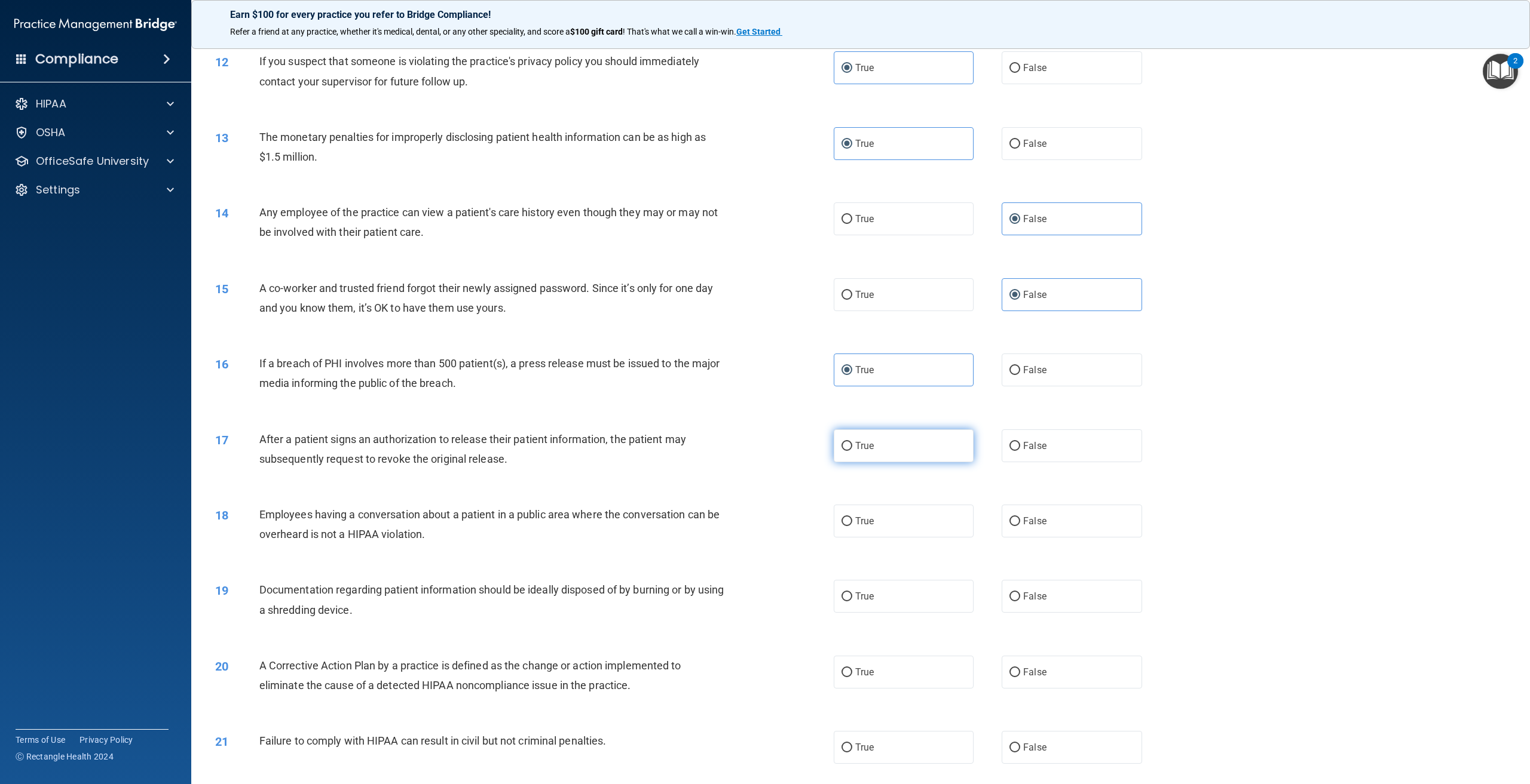
scroll to position [896, 0]
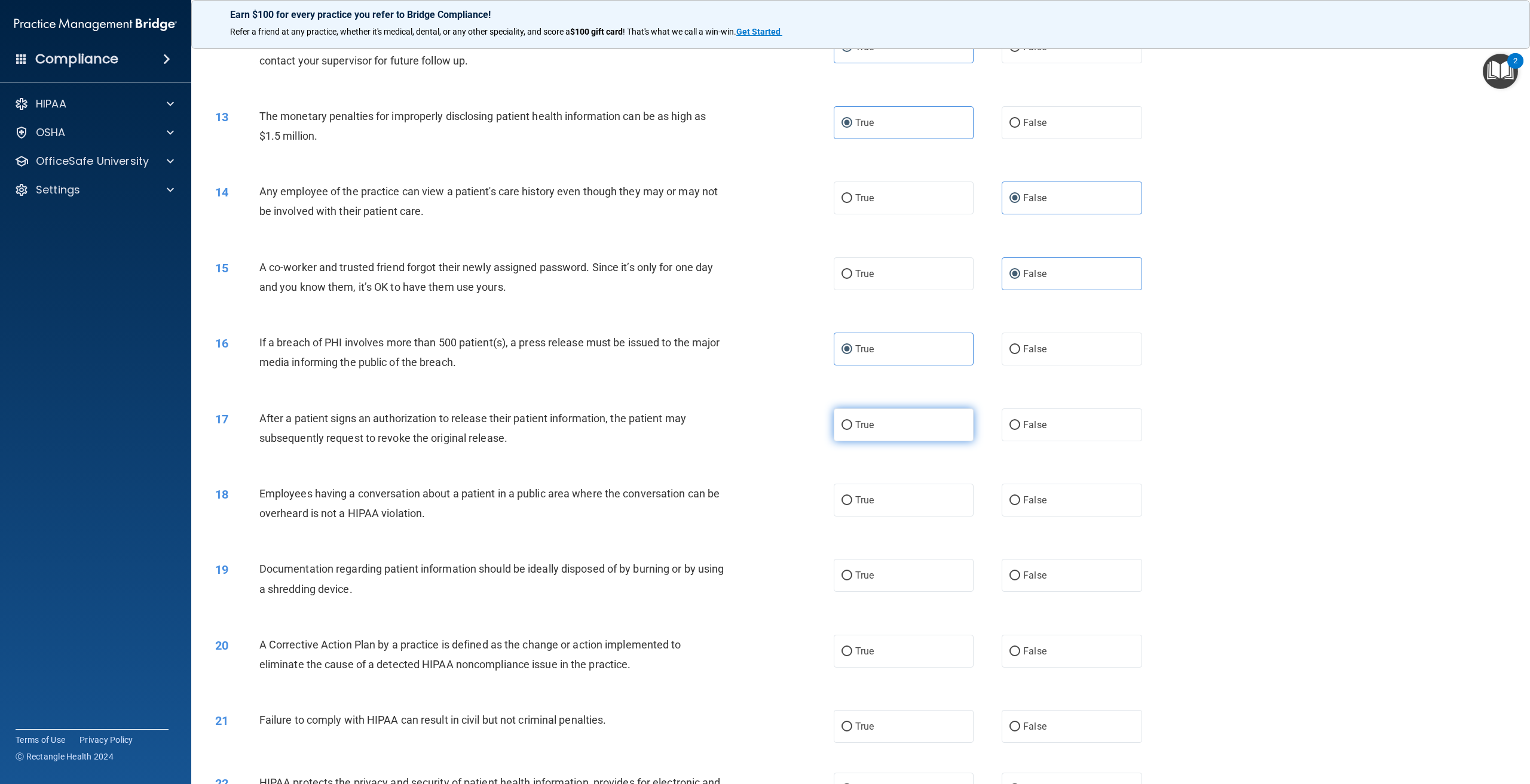
click at [935, 434] on label "True" at bounding box center [903, 424] width 140 height 33
click at [852, 430] on input "True" at bounding box center [846, 425] width 11 height 9
radio input "true"
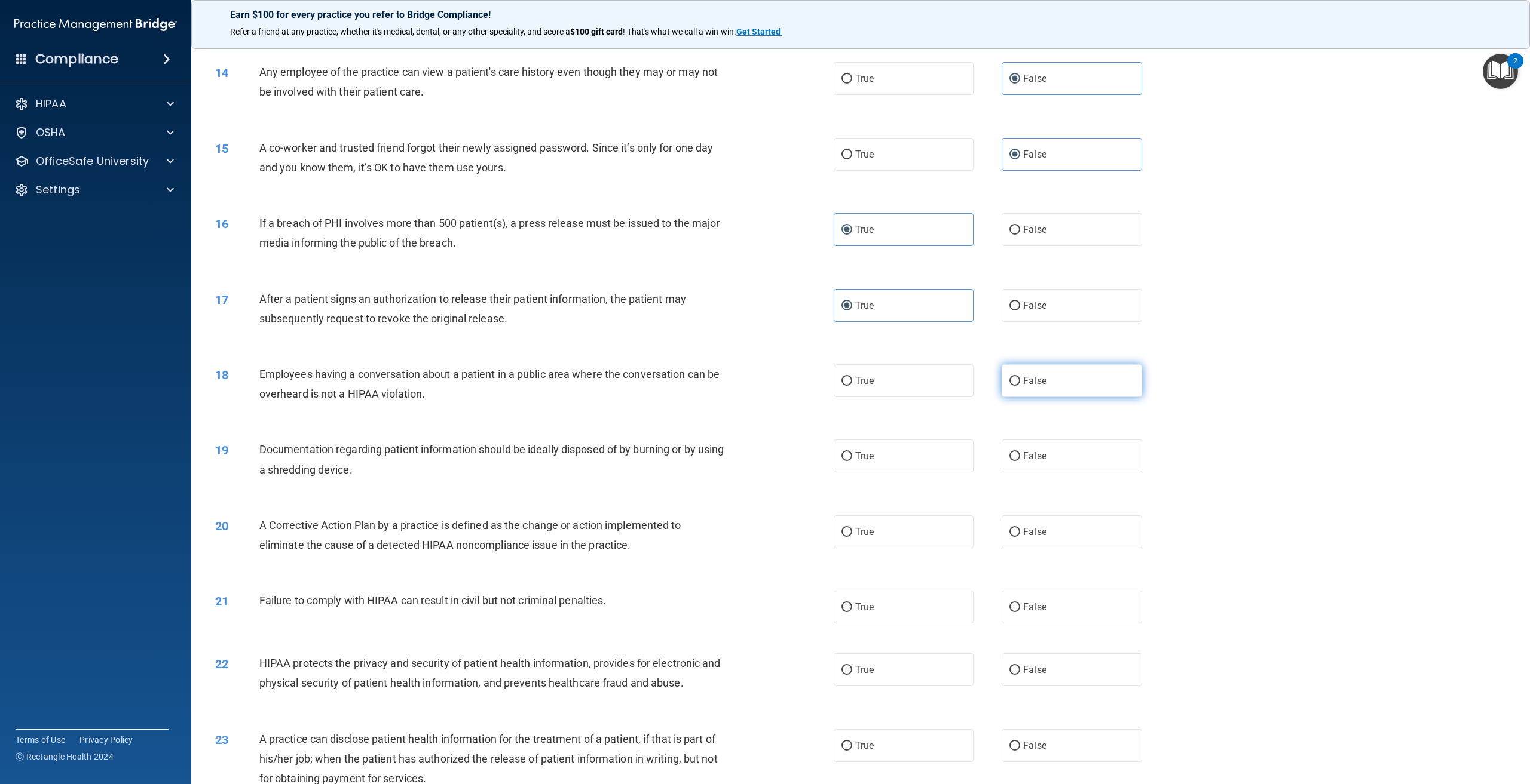
click at [1026, 397] on label "False" at bounding box center [1071, 381] width 140 height 33
click at [1020, 386] on input "False" at bounding box center [1014, 382] width 11 height 9
radio input "true"
click at [843, 461] on input "True" at bounding box center [846, 456] width 11 height 9
radio input "true"
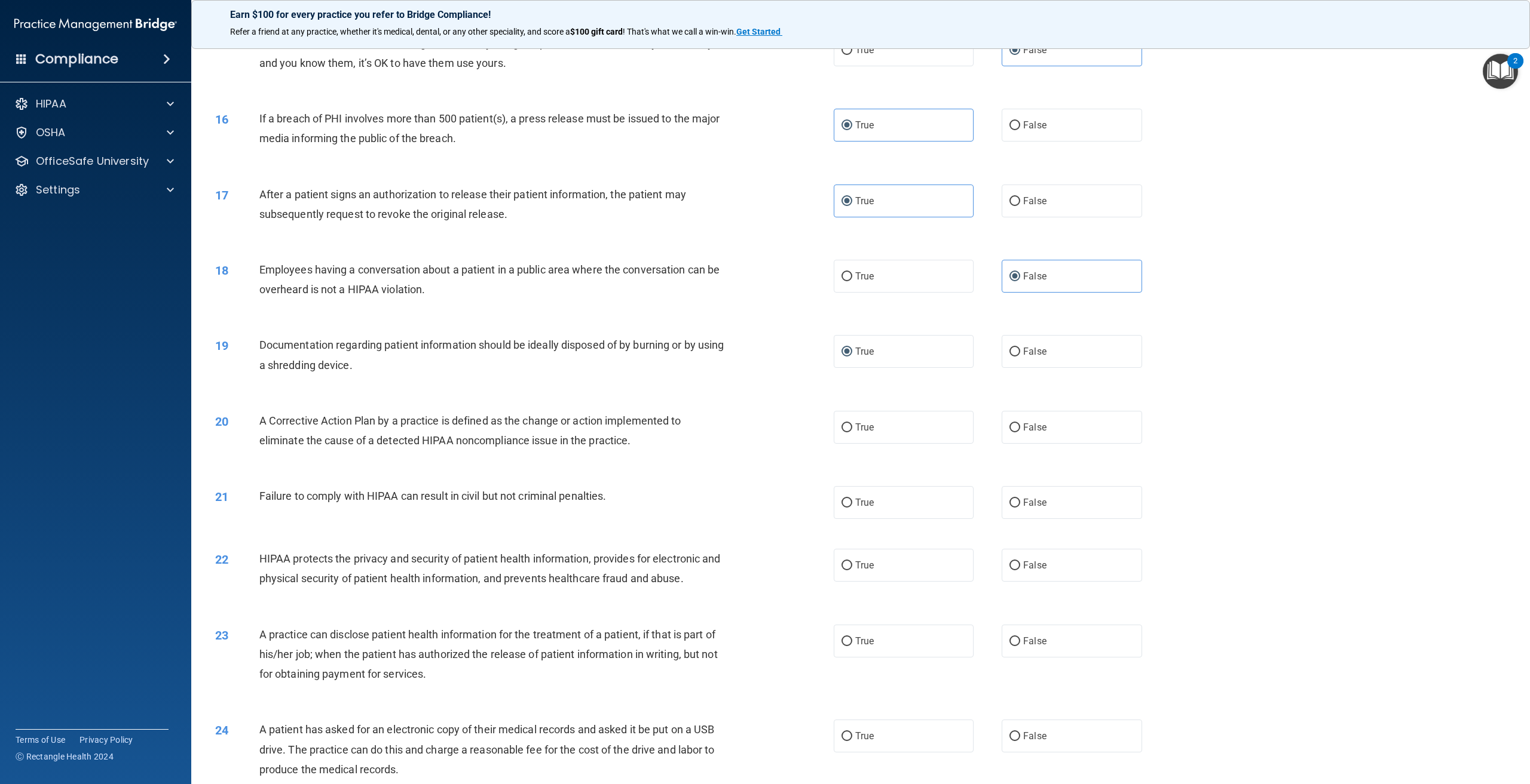
scroll to position [1135, 0]
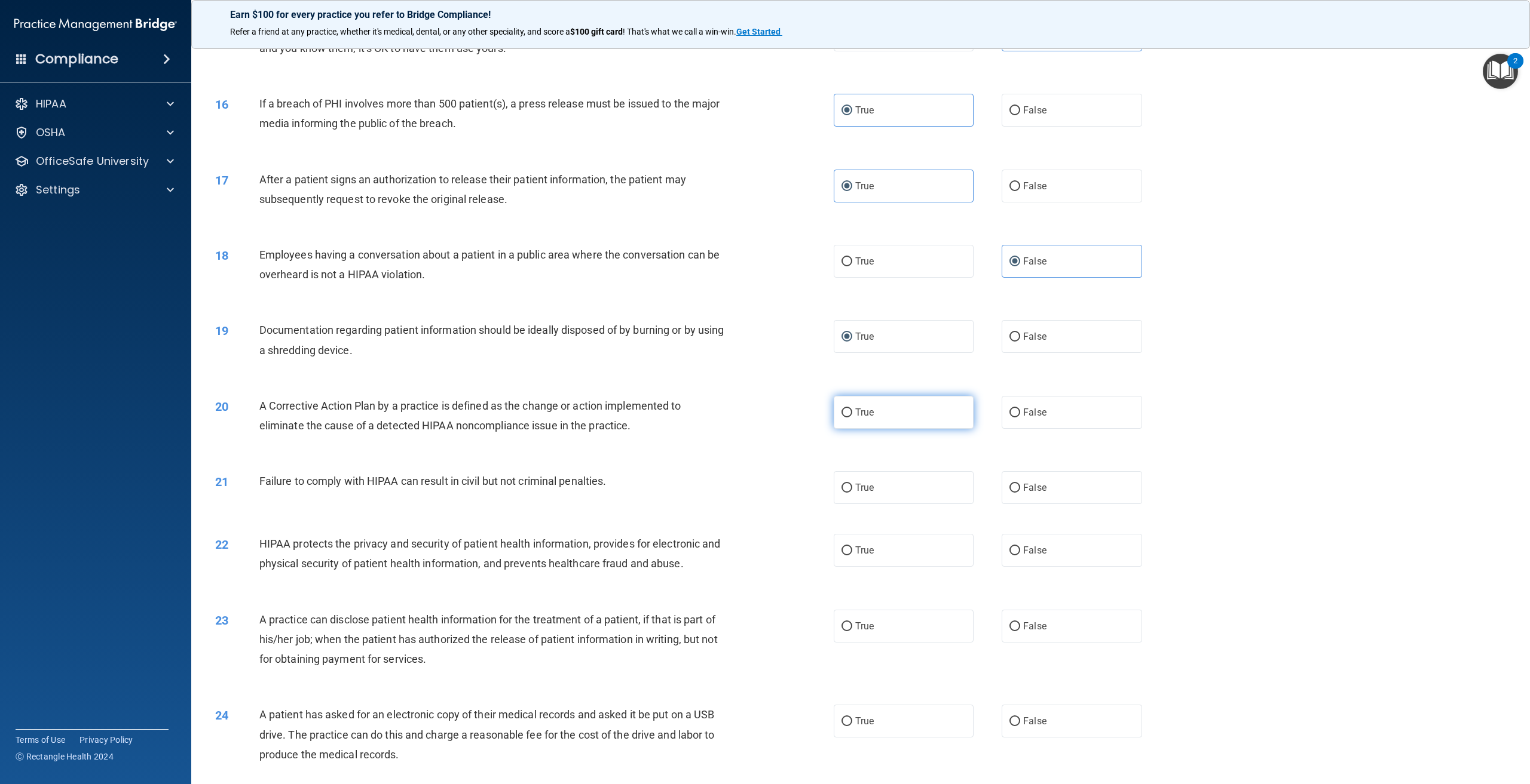
click at [876, 429] on label "True" at bounding box center [903, 412] width 140 height 33
click at [852, 418] on input "True" at bounding box center [846, 413] width 11 height 9
radio input "true"
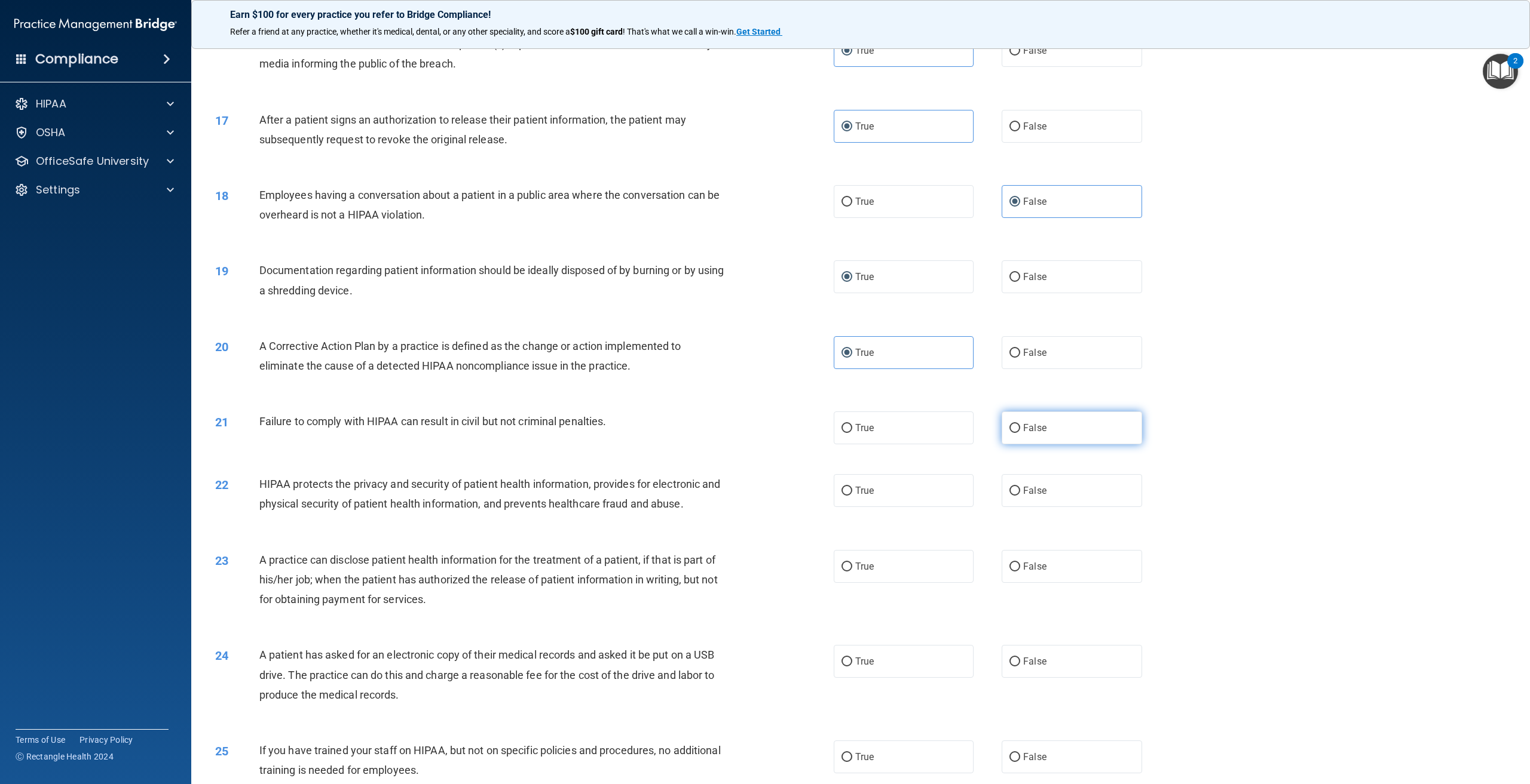
click at [1017, 444] on label "False" at bounding box center [1071, 428] width 140 height 33
click at [1017, 434] on input "False" at bounding box center [1014, 428] width 11 height 9
radio input "true"
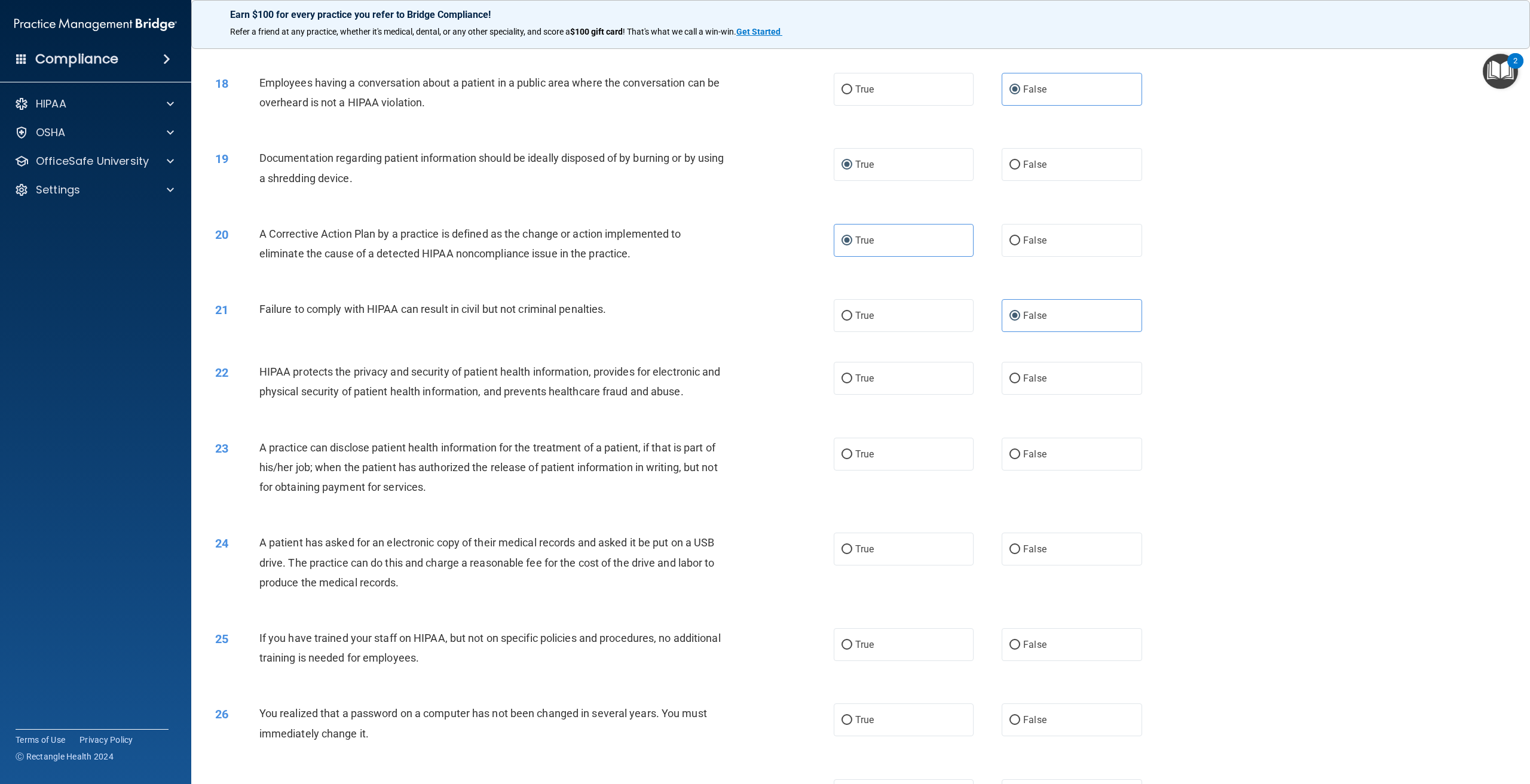
scroll to position [1314, 0]
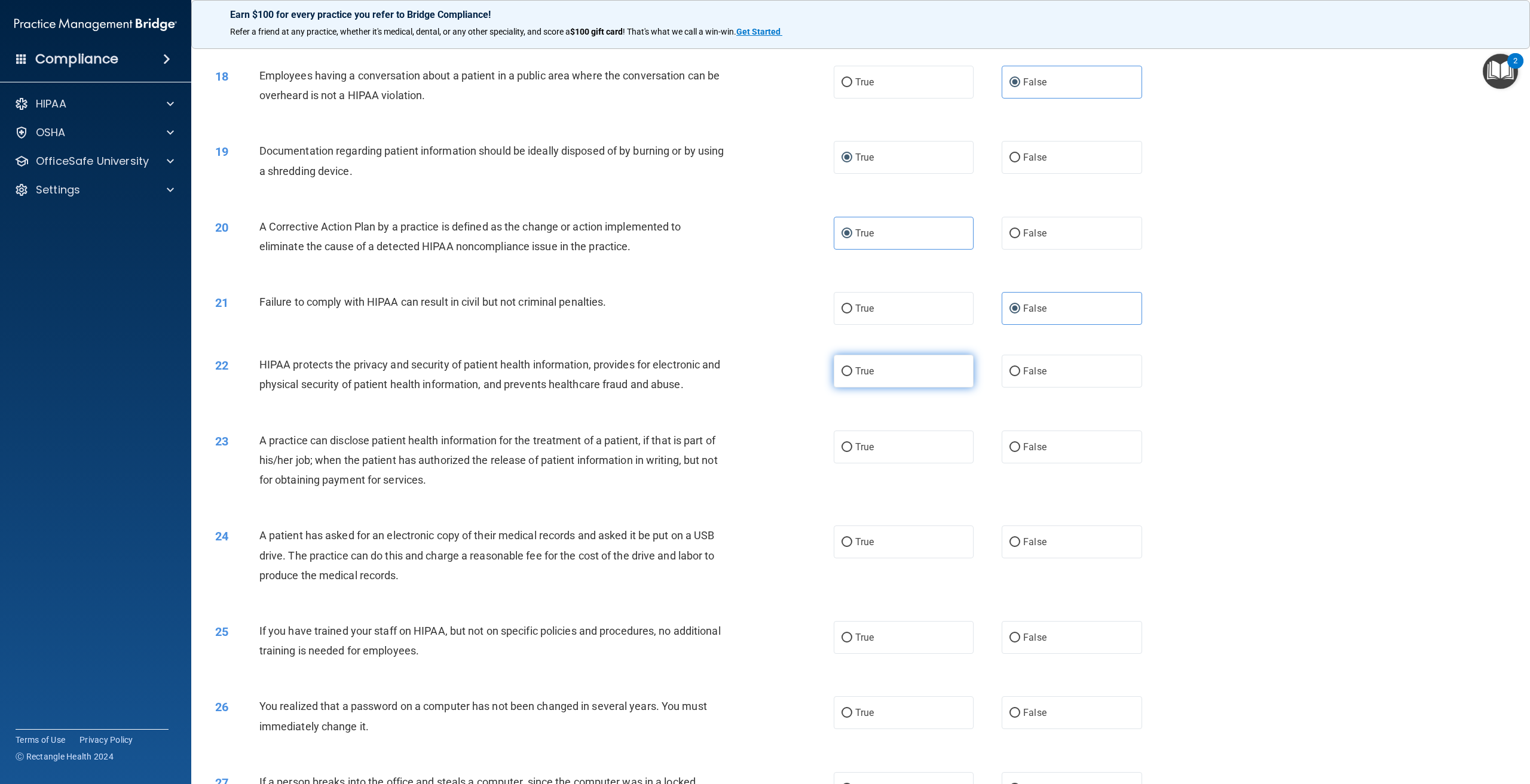
click at [852, 382] on label "True" at bounding box center [903, 371] width 140 height 33
click at [852, 376] on input "True" at bounding box center [846, 371] width 11 height 9
radio input "true"
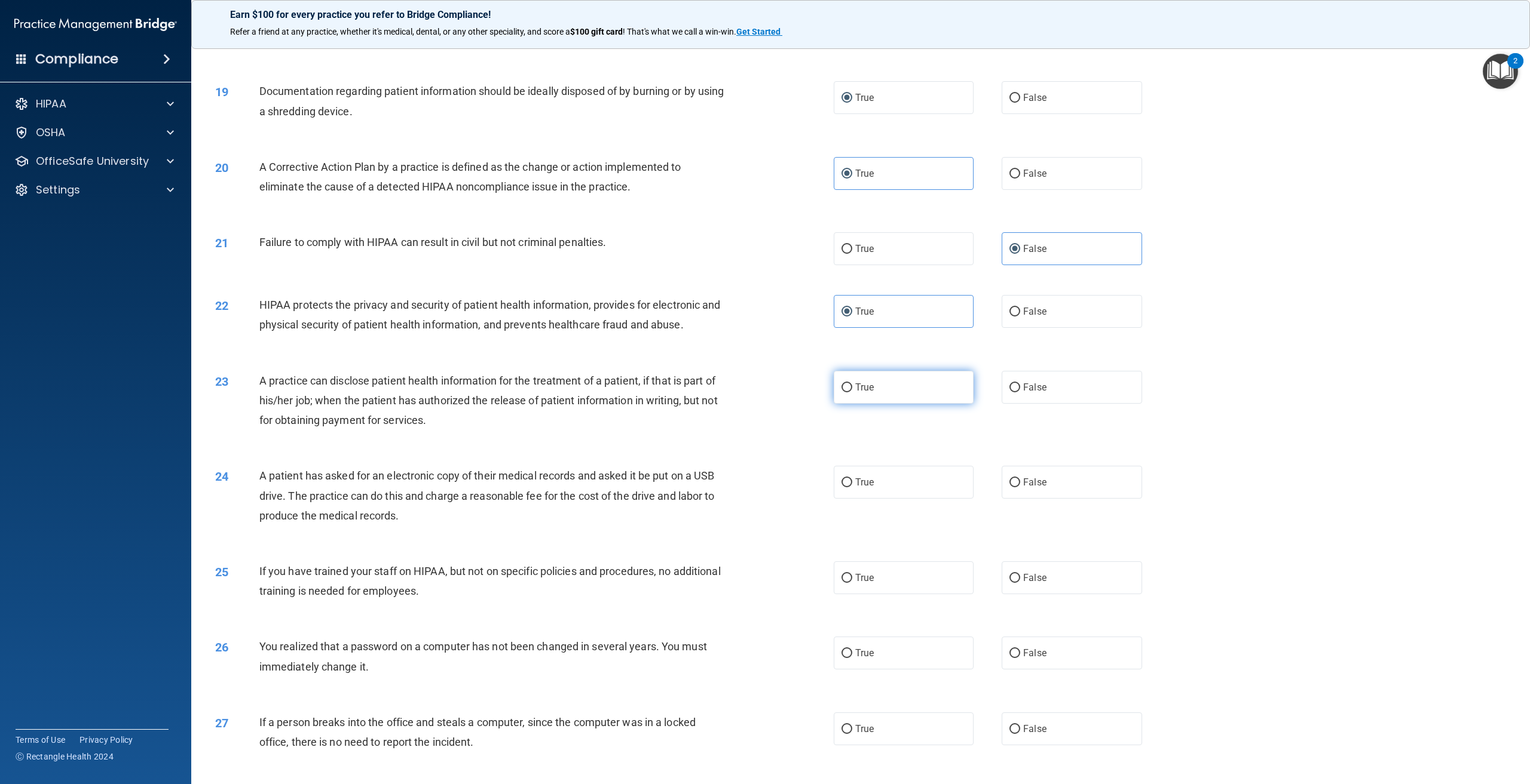
click at [866, 393] on span "True" at bounding box center [865, 387] width 18 height 12
click at [852, 392] on input "True" at bounding box center [846, 387] width 11 height 9
radio input "true"
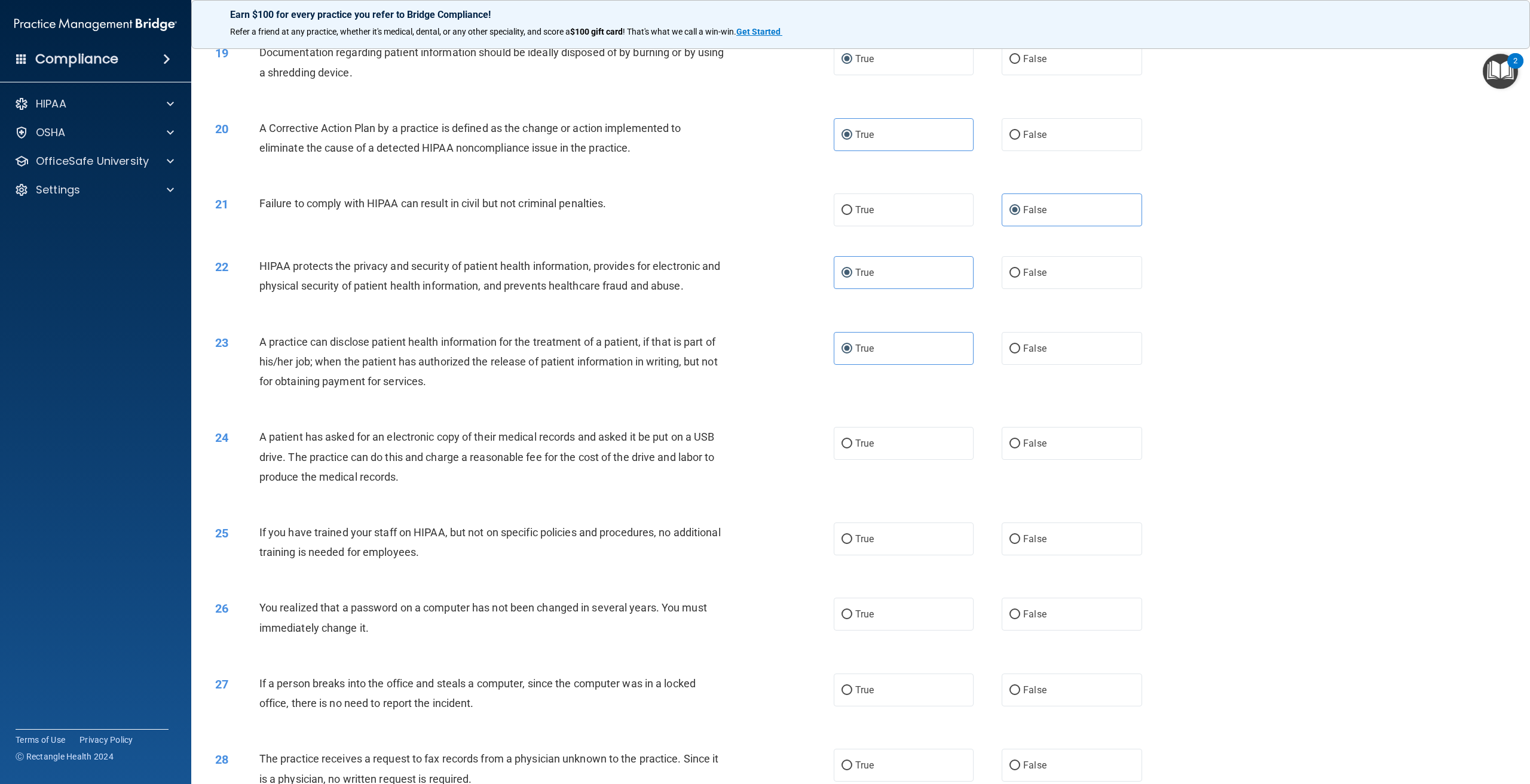
scroll to position [1434, 0]
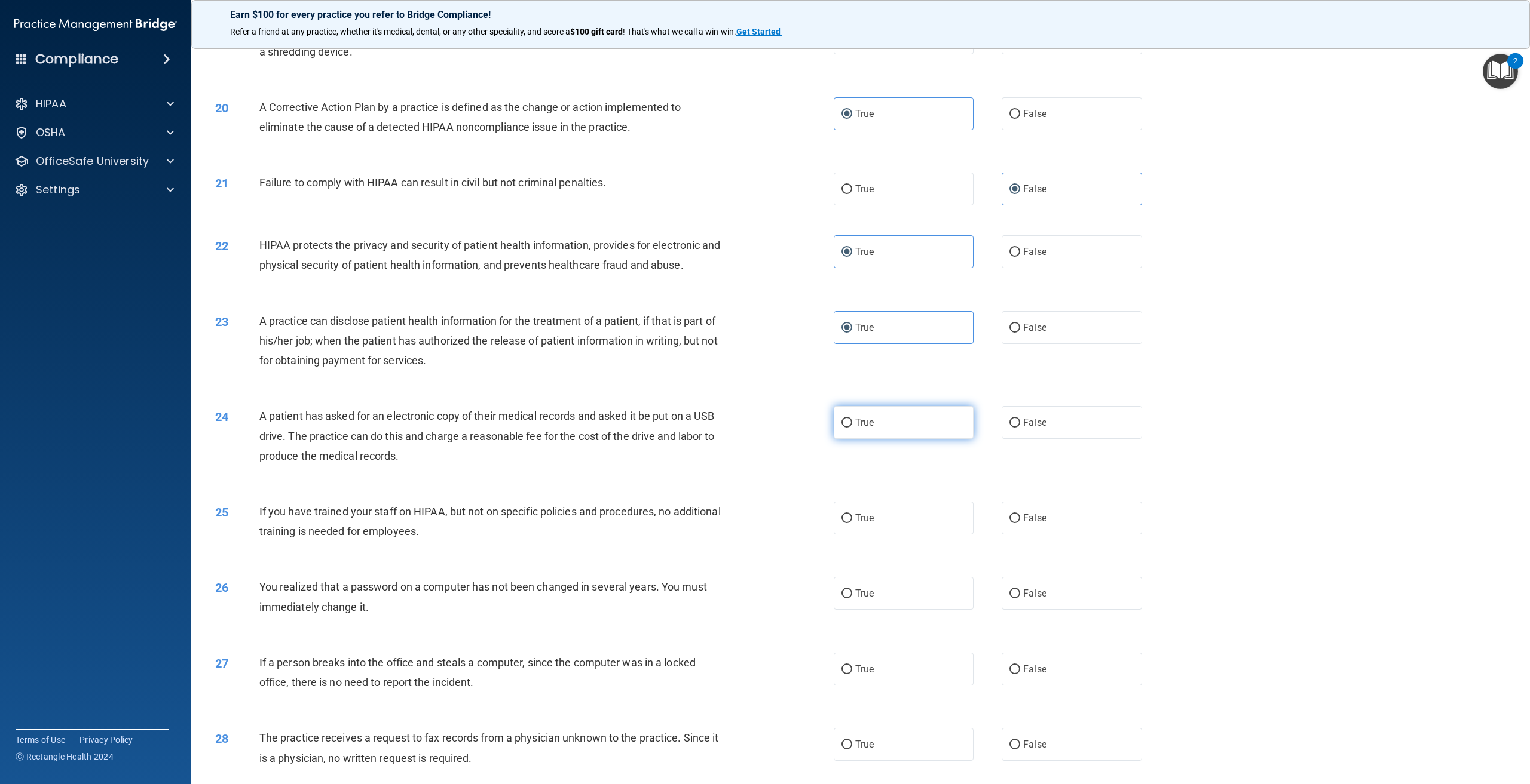
click at [876, 439] on label "True" at bounding box center [903, 422] width 140 height 33
click at [852, 428] on input "True" at bounding box center [846, 423] width 11 height 9
radio input "true"
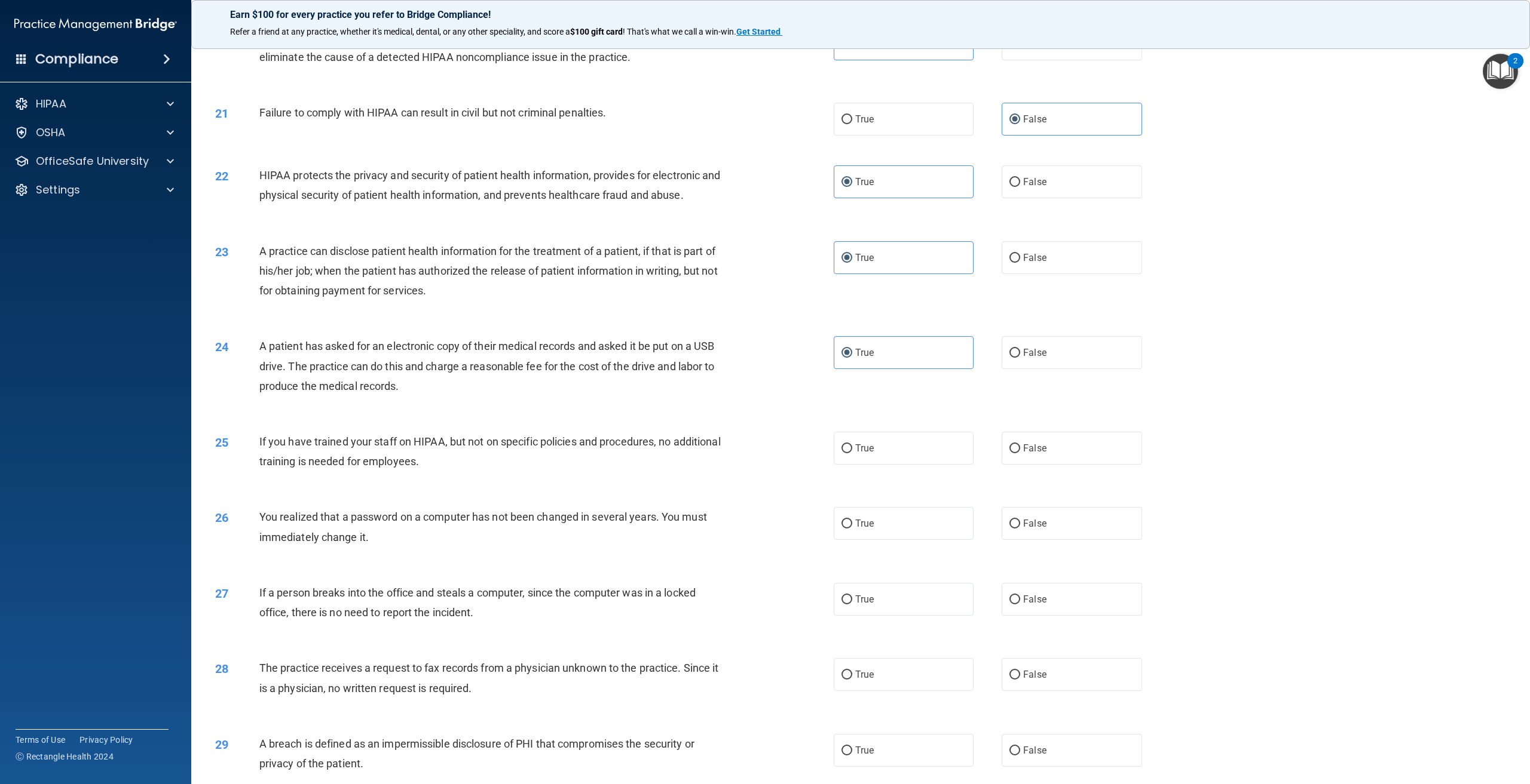
scroll to position [1613, 0]
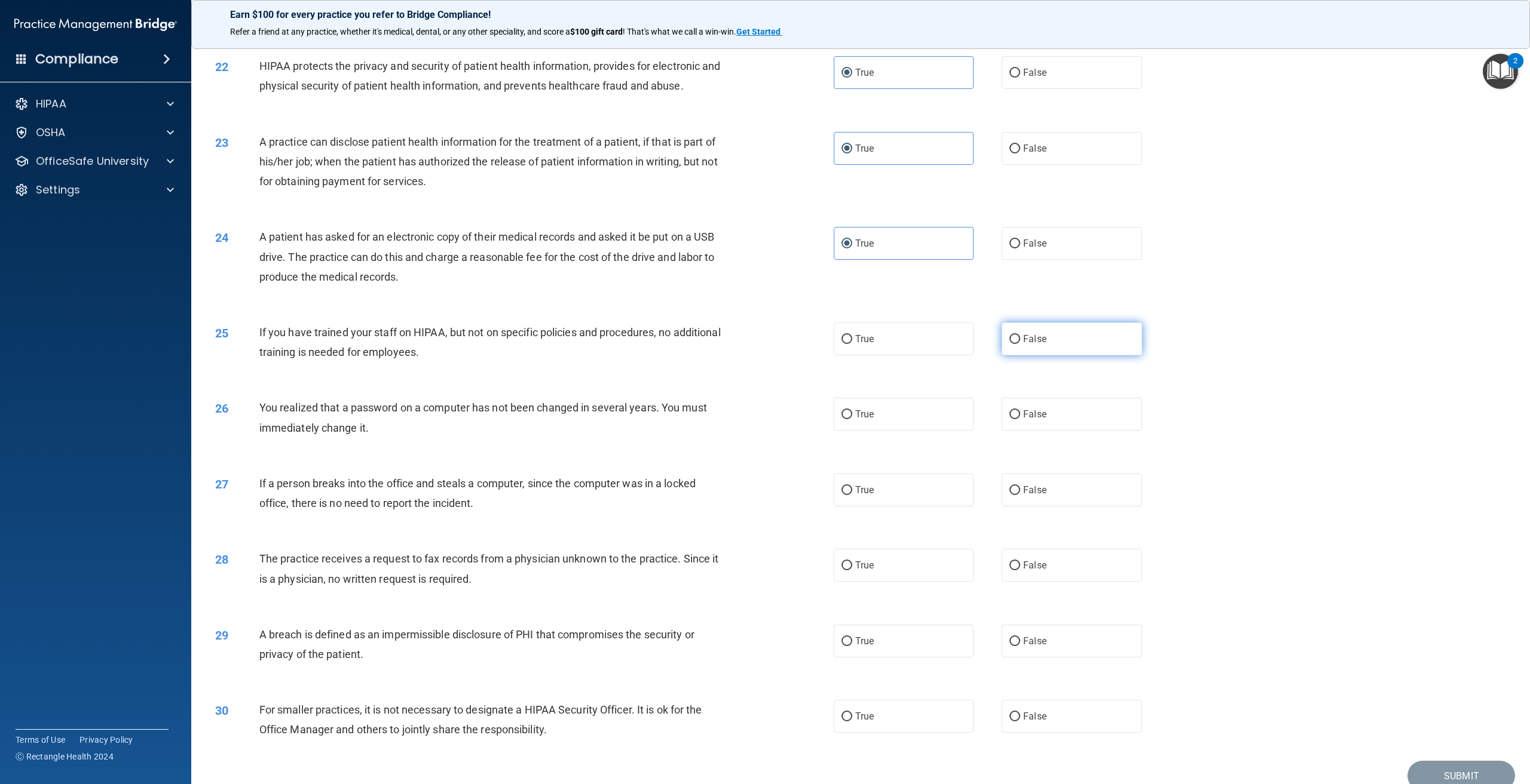
click at [1034, 345] on span "False" at bounding box center [1035, 340] width 23 height 12
click at [1020, 344] on input "False" at bounding box center [1014, 340] width 11 height 9
radio input "true"
click at [1058, 425] on label "False" at bounding box center [1071, 414] width 140 height 33
click at [1020, 419] on input "False" at bounding box center [1014, 414] width 11 height 9
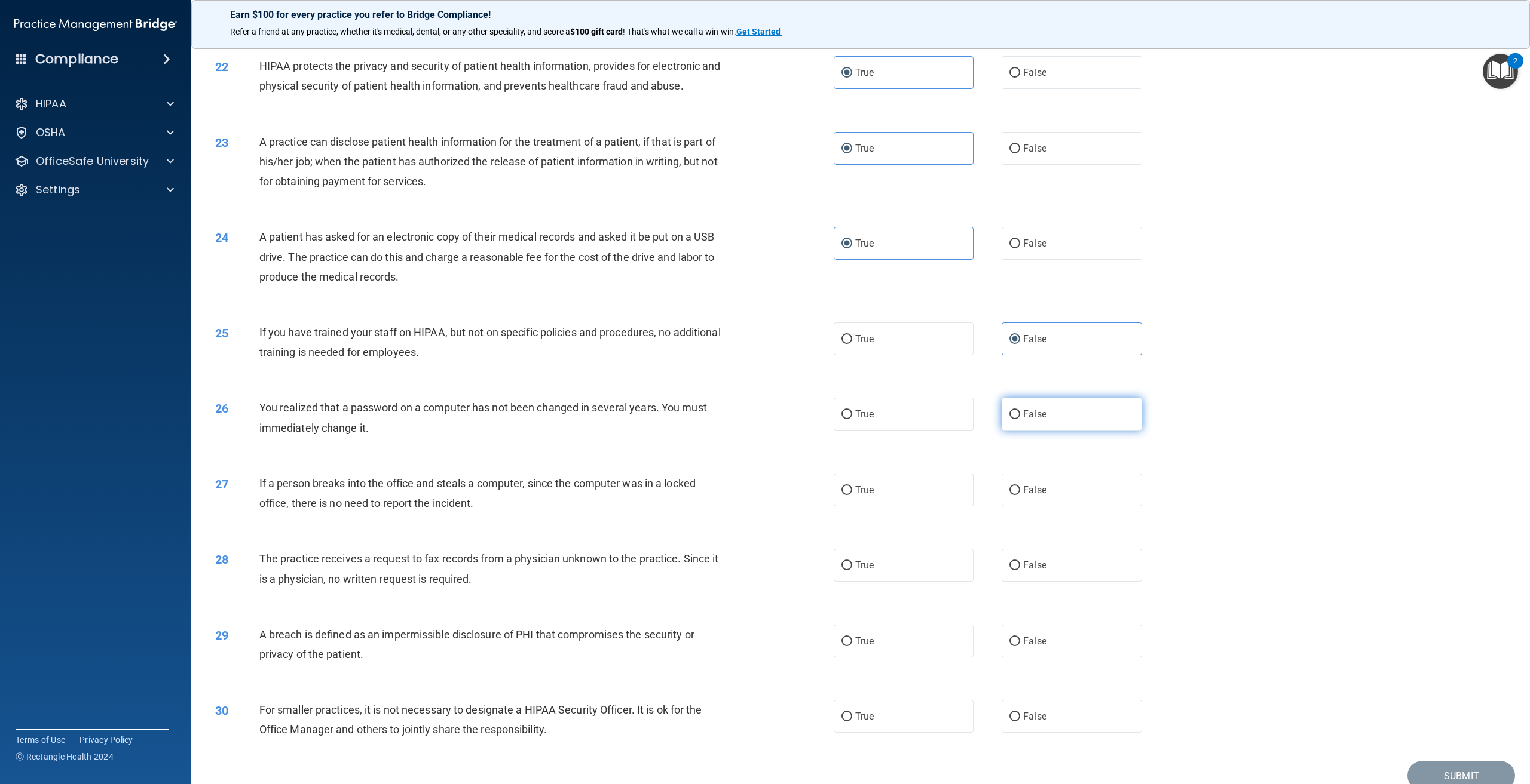
radio input "true"
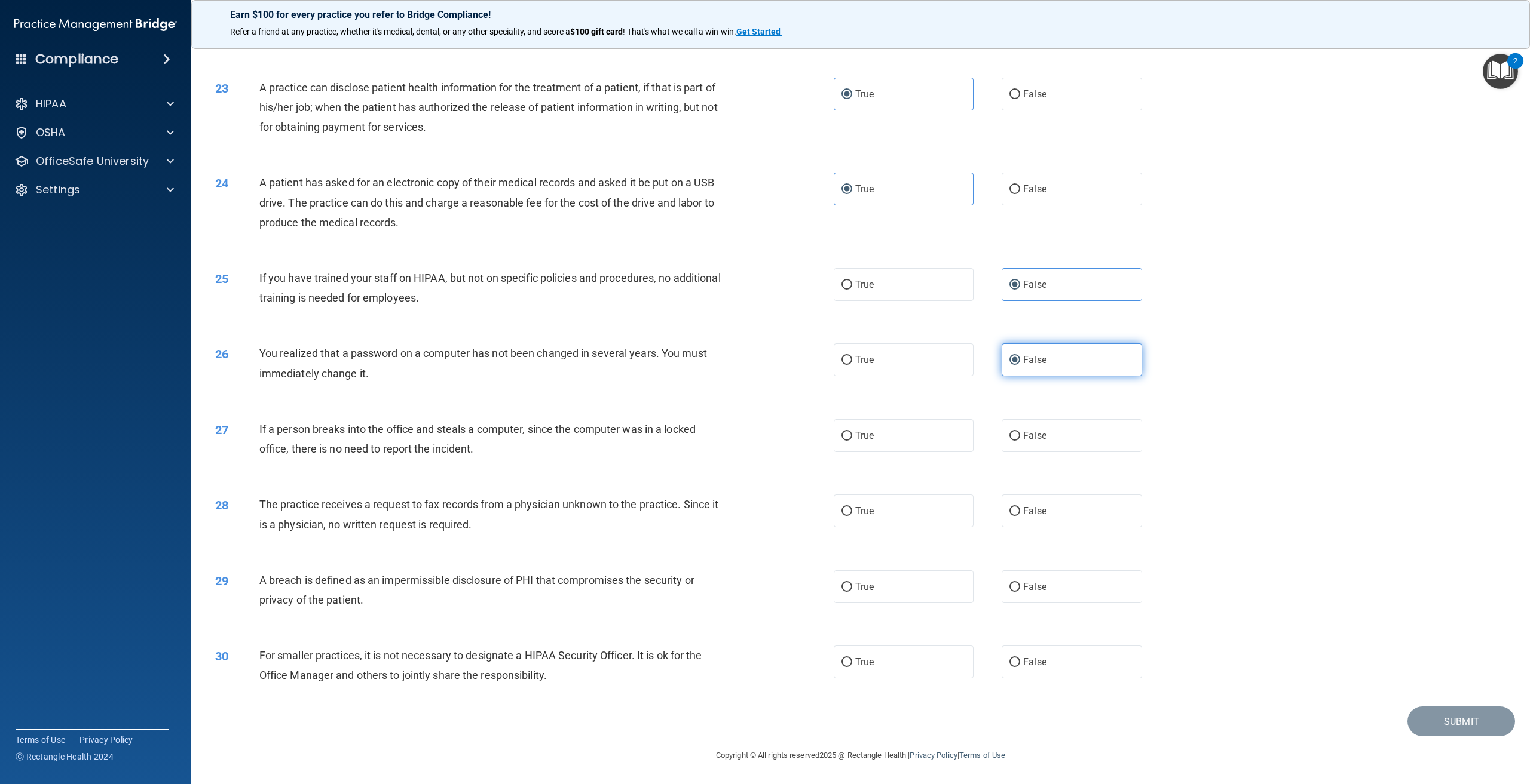
scroll to position [1687, 0]
click at [1012, 441] on input "False" at bounding box center [1014, 436] width 11 height 9
radio input "true"
click at [1060, 519] on label "False" at bounding box center [1071, 511] width 140 height 33
click at [1020, 517] on input "False" at bounding box center [1014, 511] width 11 height 9
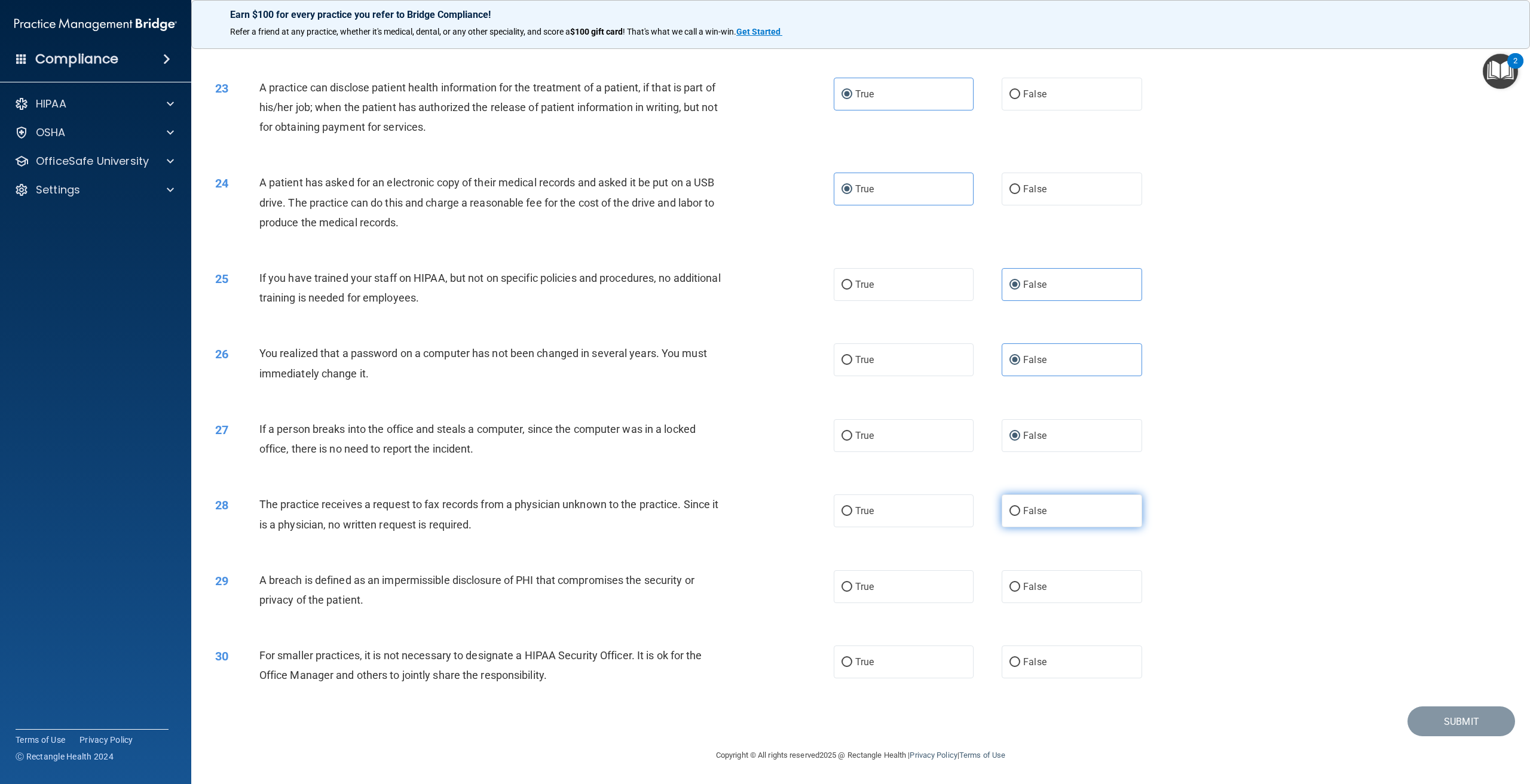
radio input "true"
click at [912, 581] on label "True" at bounding box center [903, 586] width 140 height 33
click at [852, 583] on input "True" at bounding box center [846, 587] width 11 height 9
radio input "true"
click at [1023, 666] on span "False" at bounding box center [1035, 662] width 23 height 12
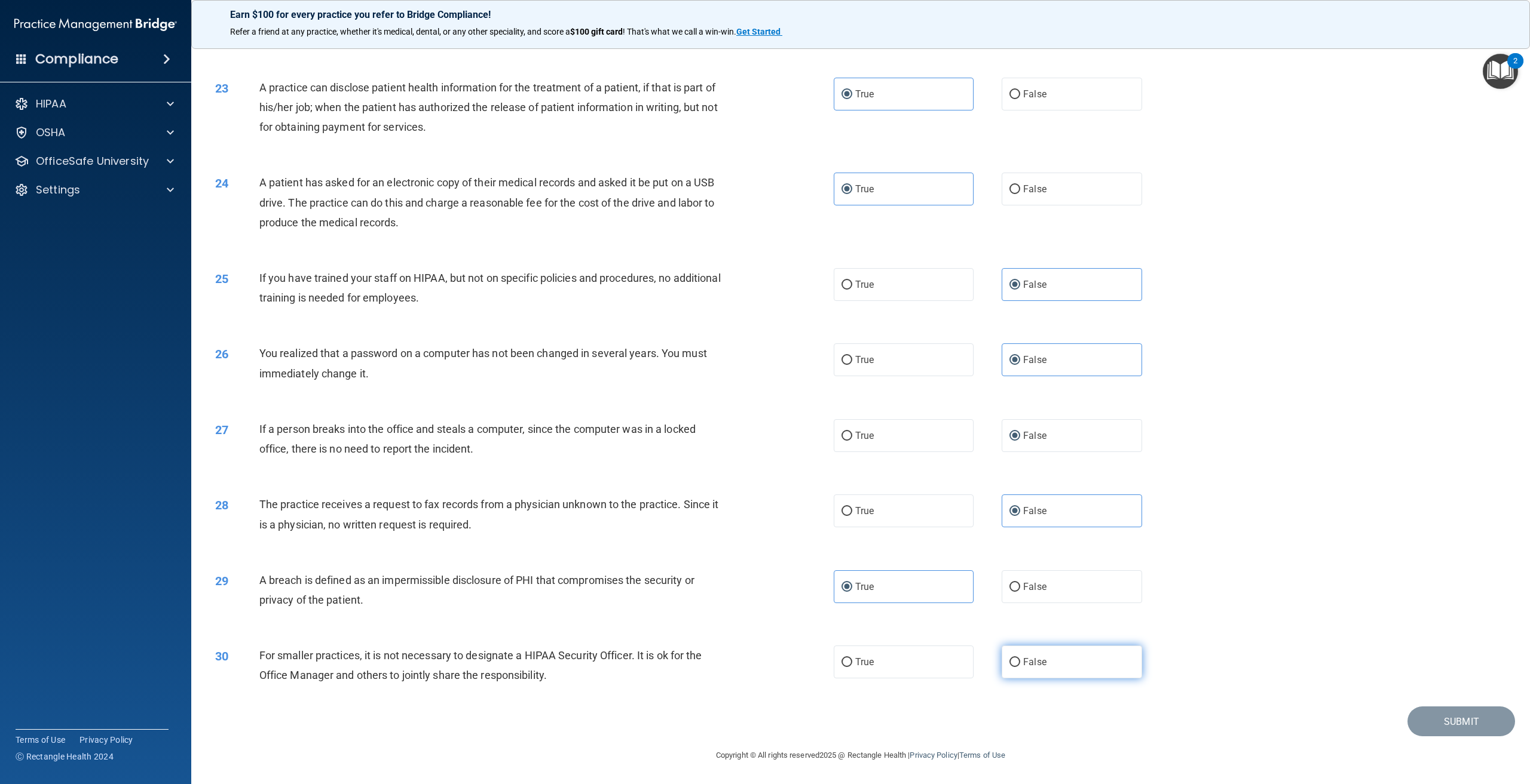
click at [1020, 666] on input "False" at bounding box center [1014, 662] width 11 height 9
radio input "true"
click at [1451, 725] on button "Submit" at bounding box center [1461, 722] width 107 height 30
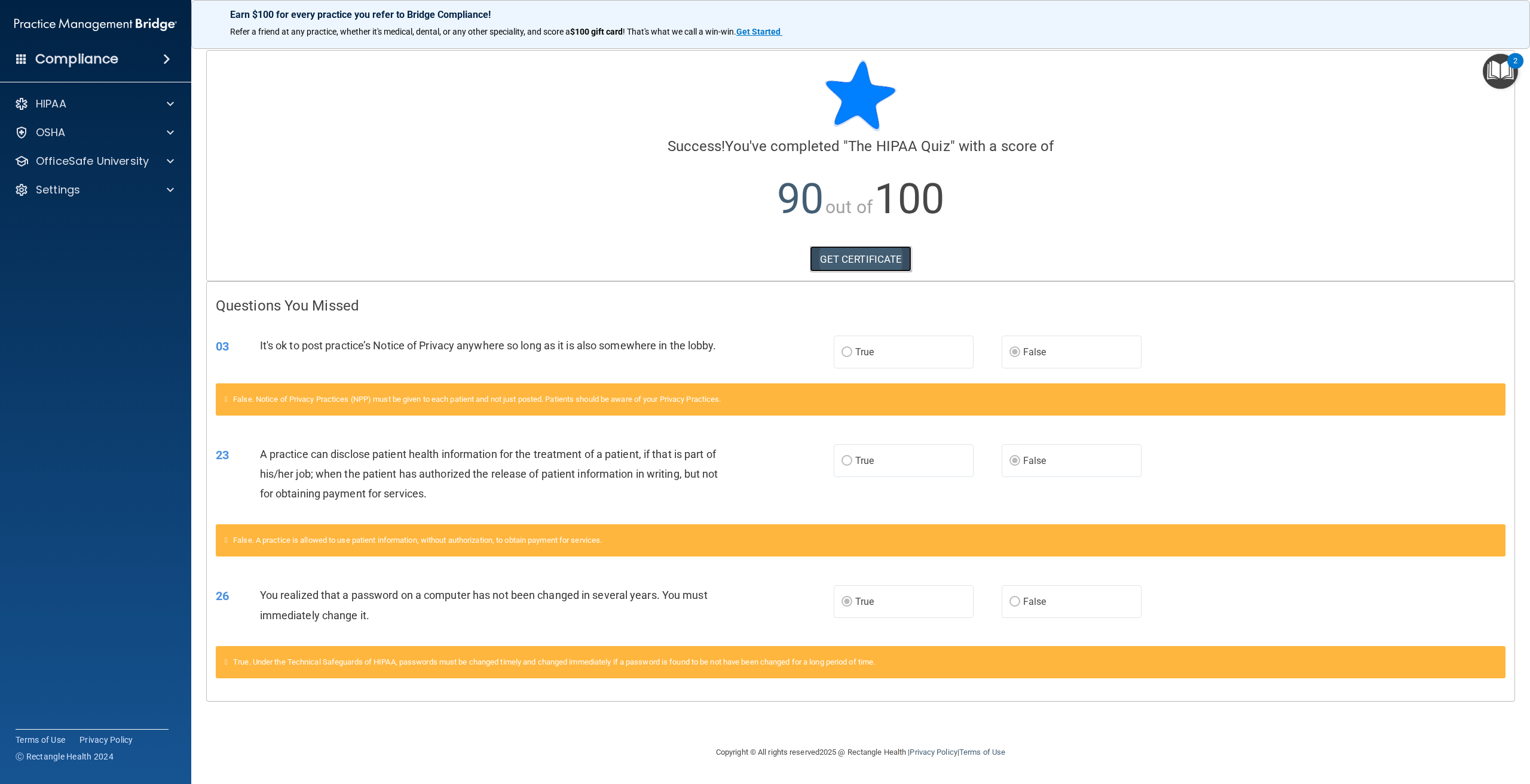
click at [897, 257] on link "GET CERTIFICATE" at bounding box center [861, 259] width 102 height 26
